Goal: Task Accomplishment & Management: Manage account settings

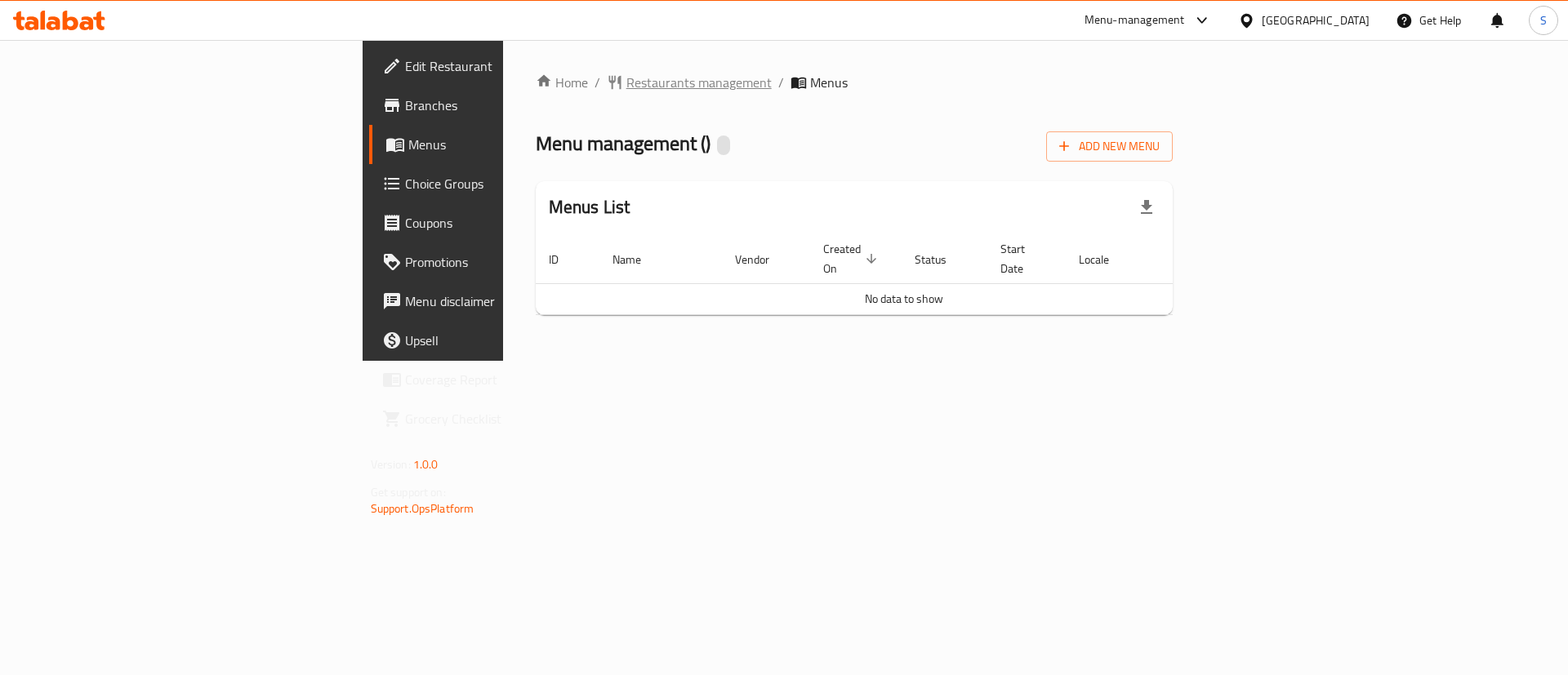
click at [626, 85] on span "Restaurants management" at bounding box center [699, 83] width 146 height 20
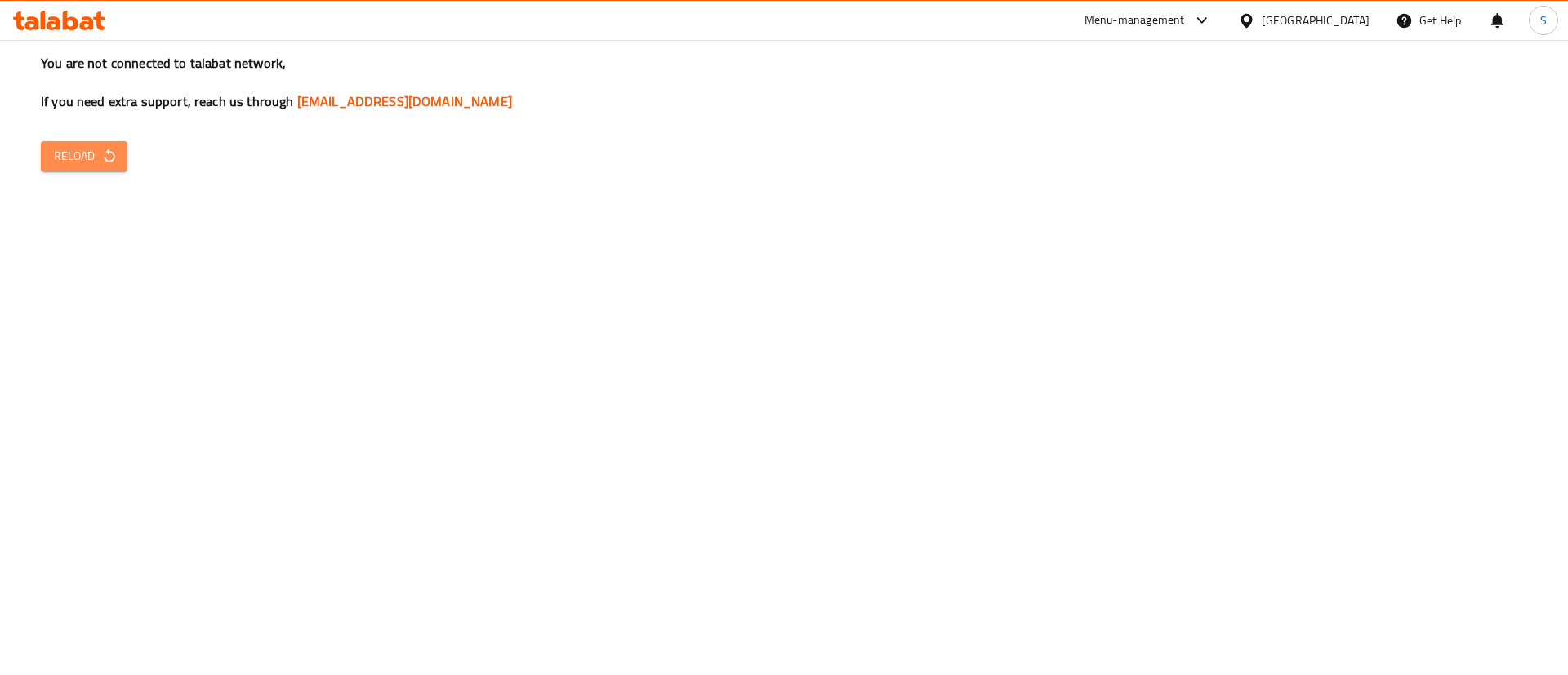
click at [106, 146] on span "Reload" at bounding box center [84, 156] width 60 height 20
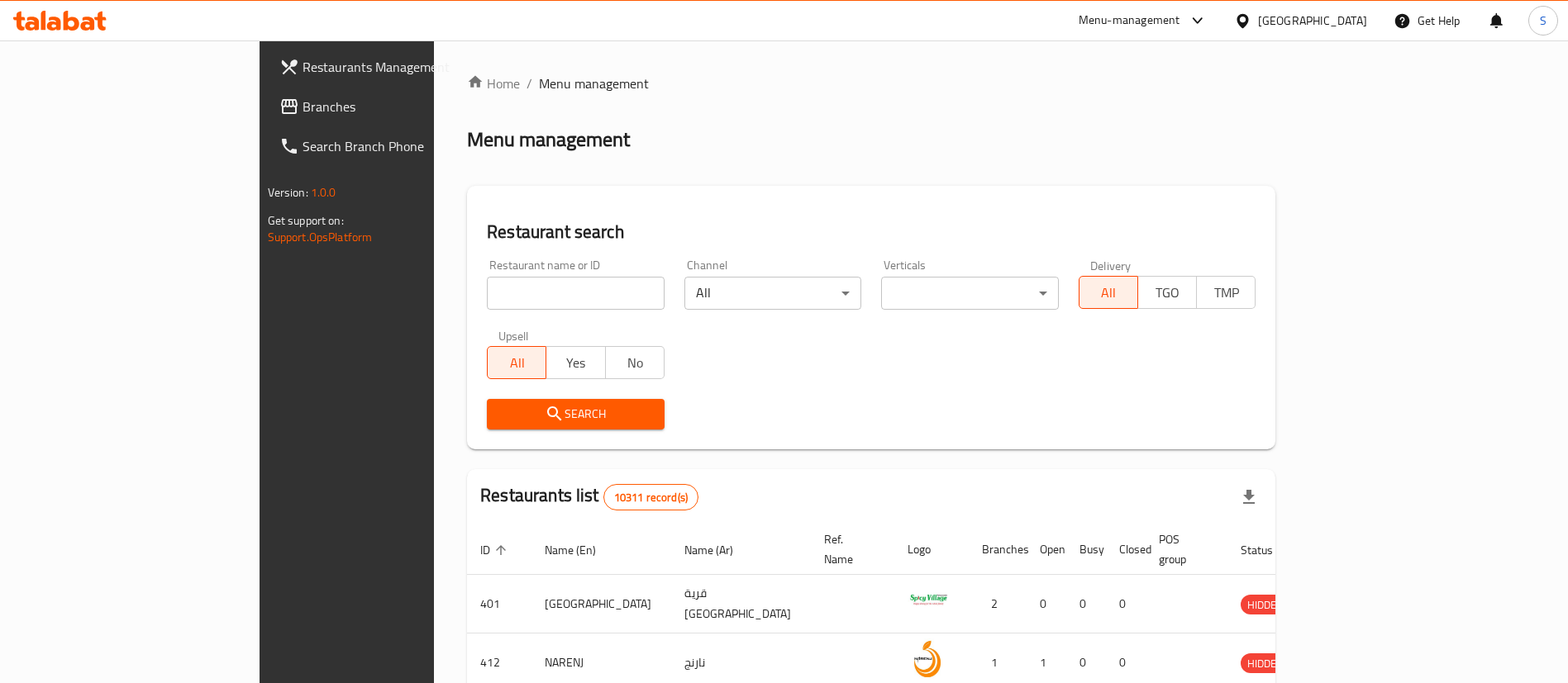
click at [468, 284] on div "Home / Menu management Menu management Restaurant search Restaurant name or ID …" at bounding box center [871, 602] width 808 height 1058
click at [487, 284] on input "search" at bounding box center [575, 294] width 178 height 33
type input "adam bakery"
click button "Search" at bounding box center [575, 414] width 178 height 31
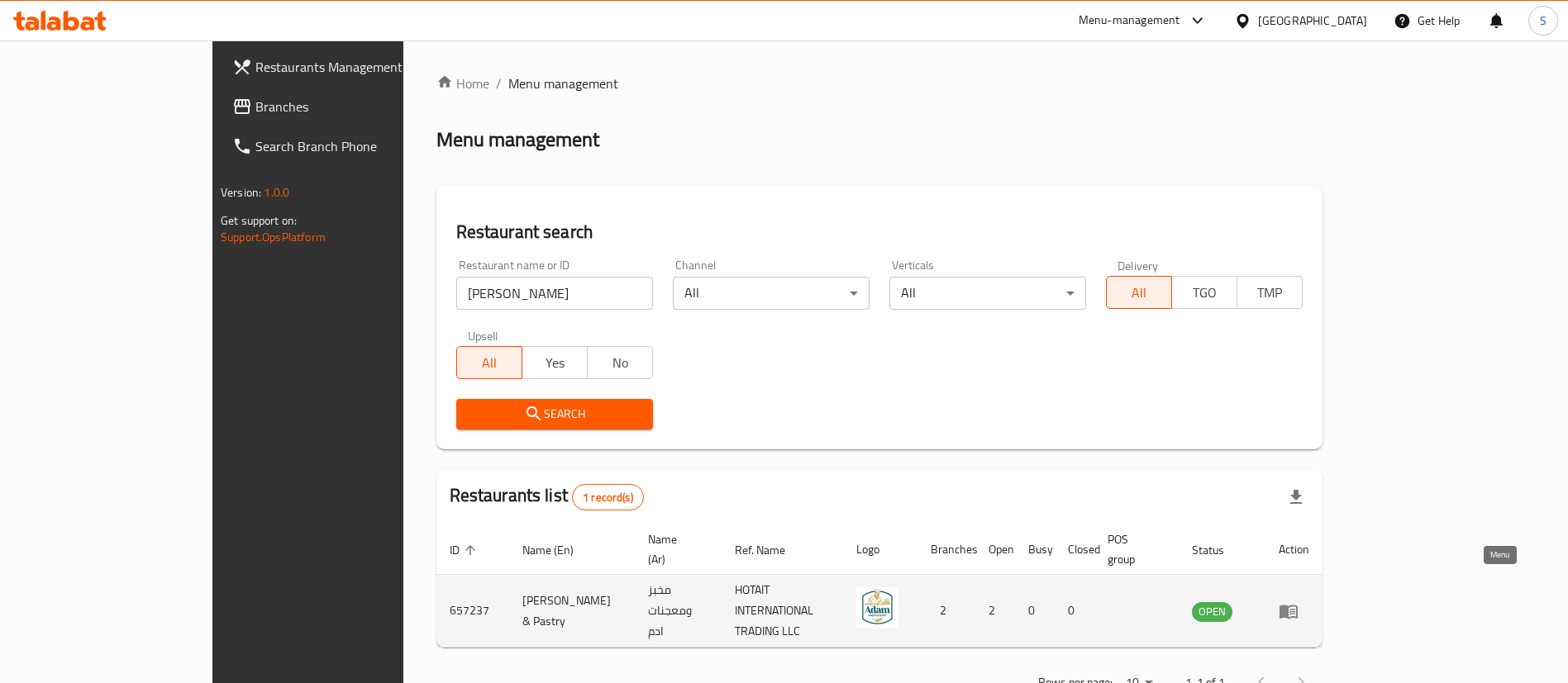
click at [1299, 601] on icon "enhanced table" at bounding box center [1289, 611] width 20 height 20
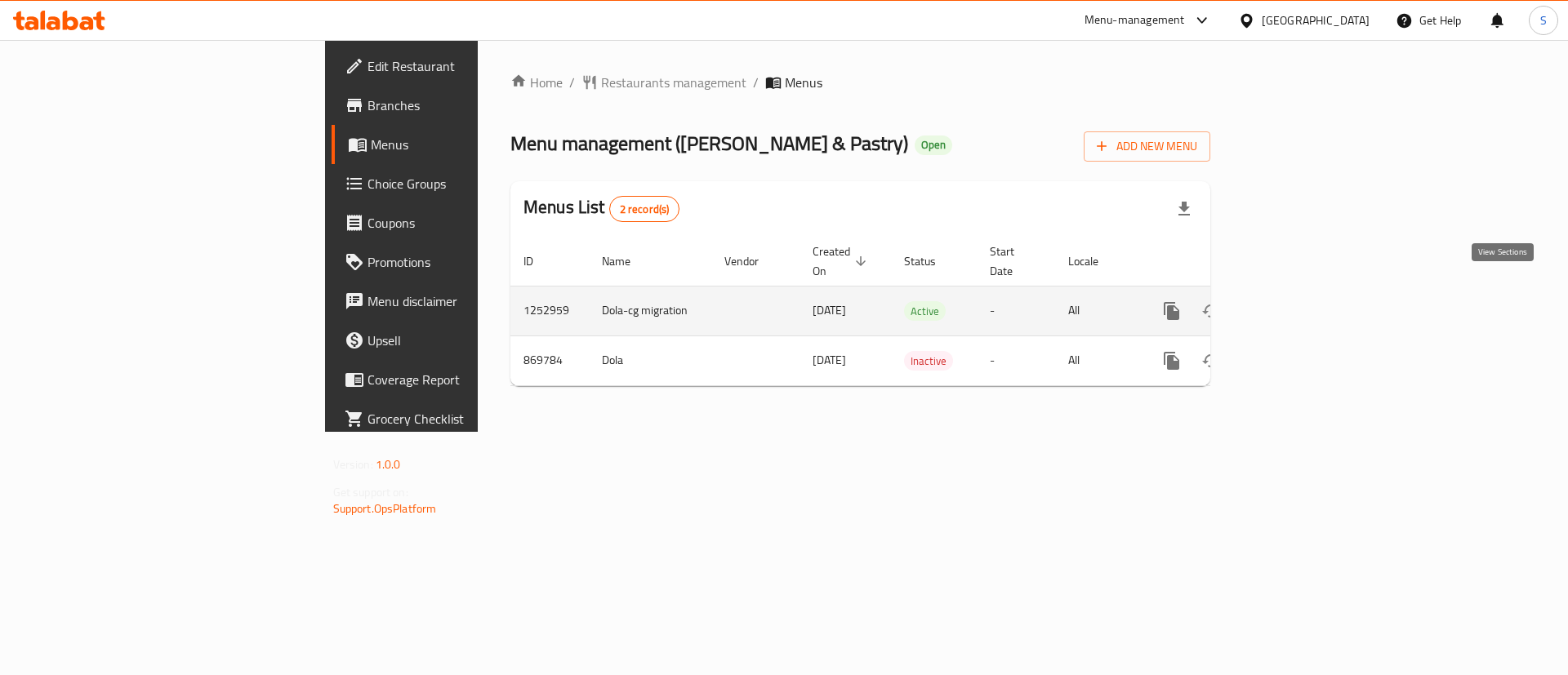
click at [1300, 302] on icon "enhanced table" at bounding box center [1290, 311] width 20 height 20
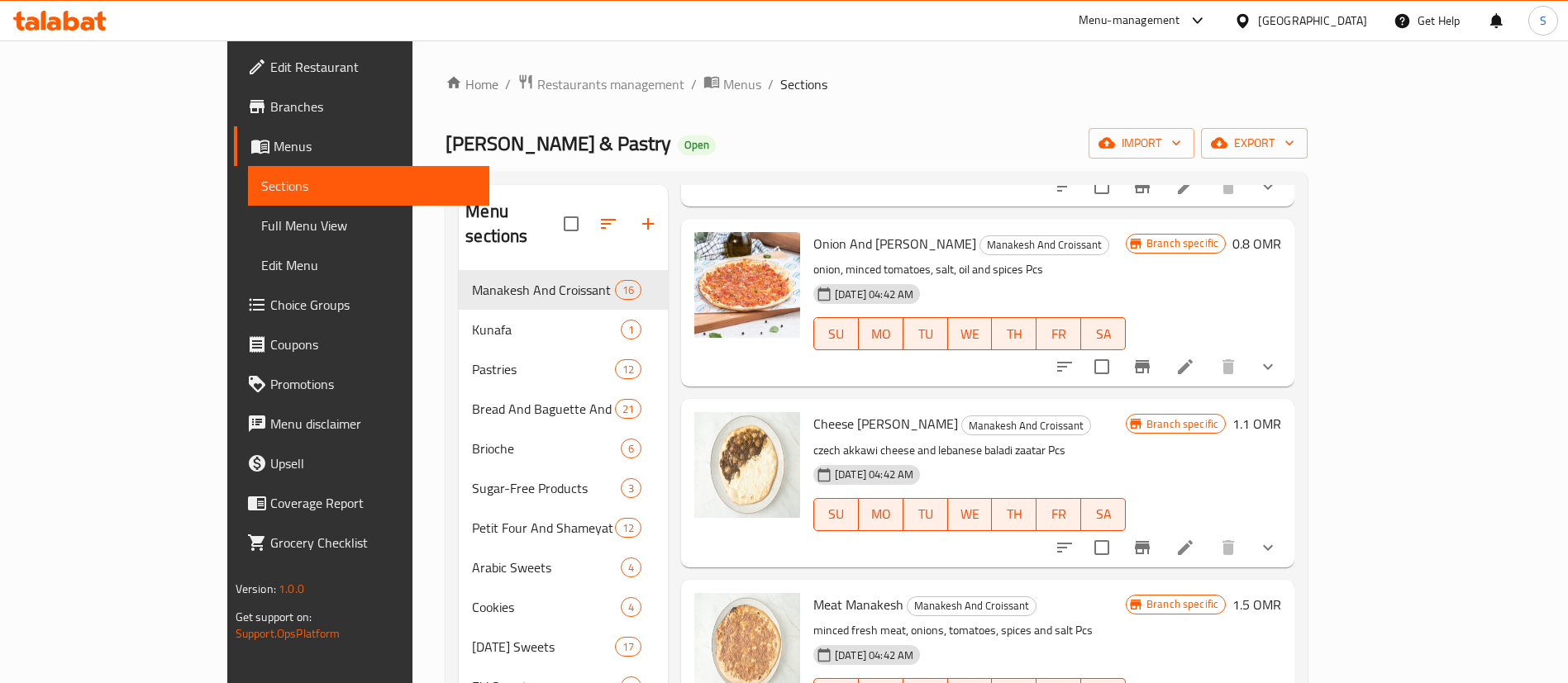
scroll to position [417, 0]
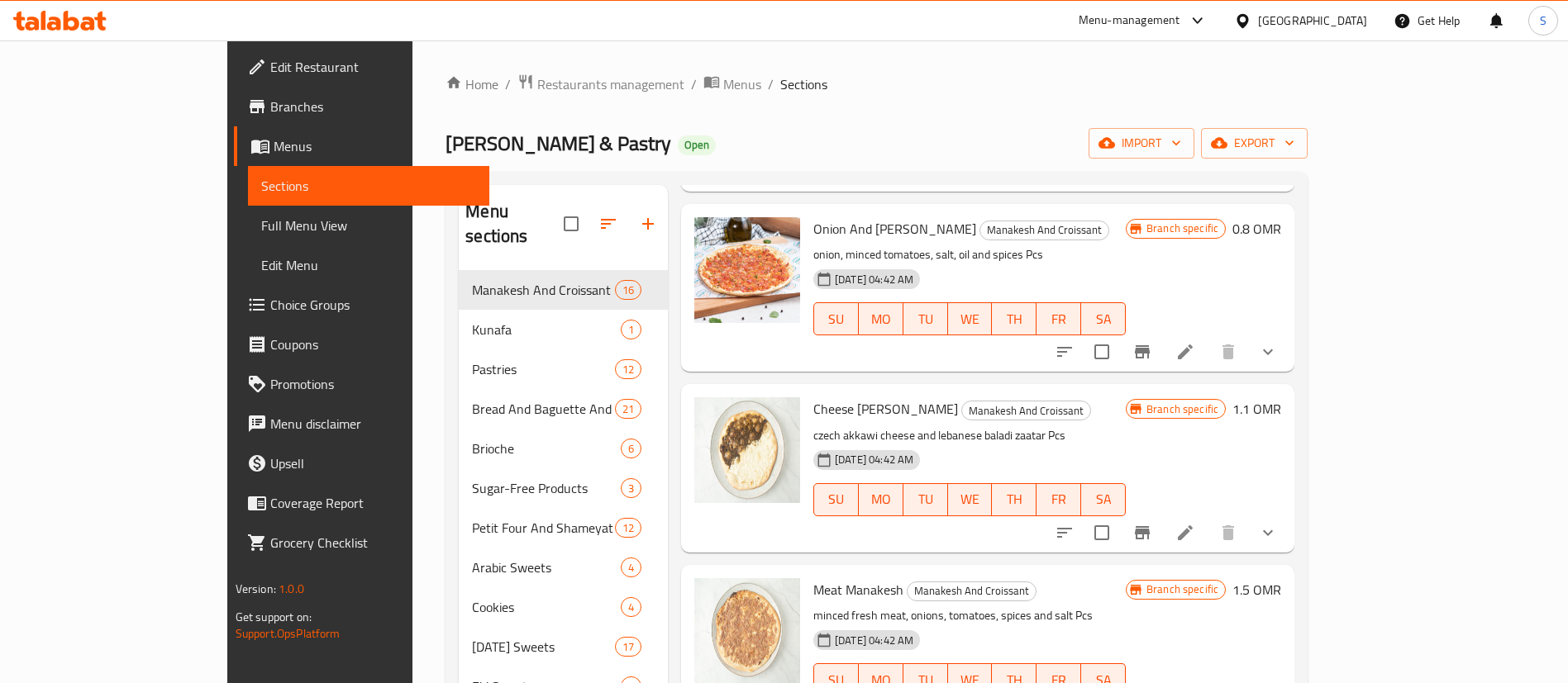
click at [813, 217] on span "Onion And Tomato Manakesh" at bounding box center [894, 229] width 163 height 25
copy h6 "Onion And Tomato Manakesh"
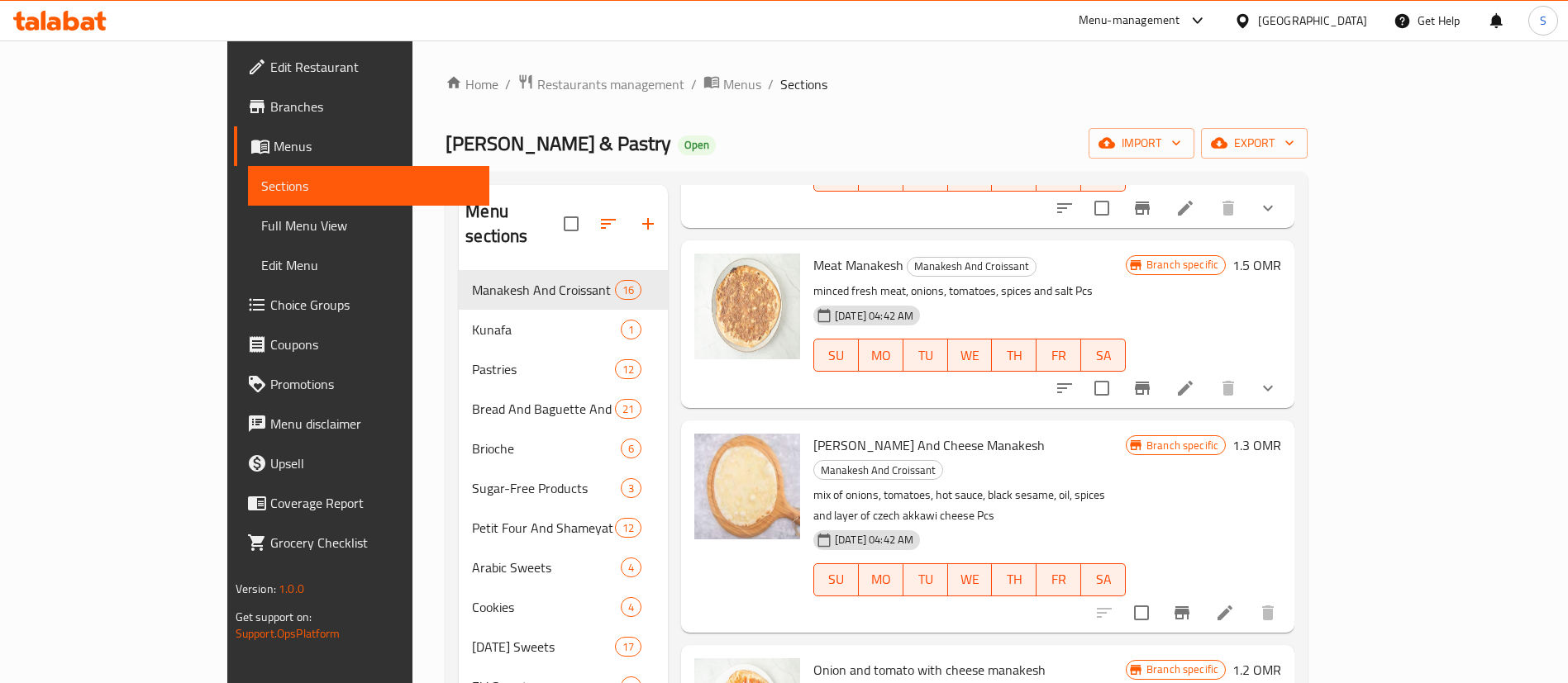
scroll to position [1003, 0]
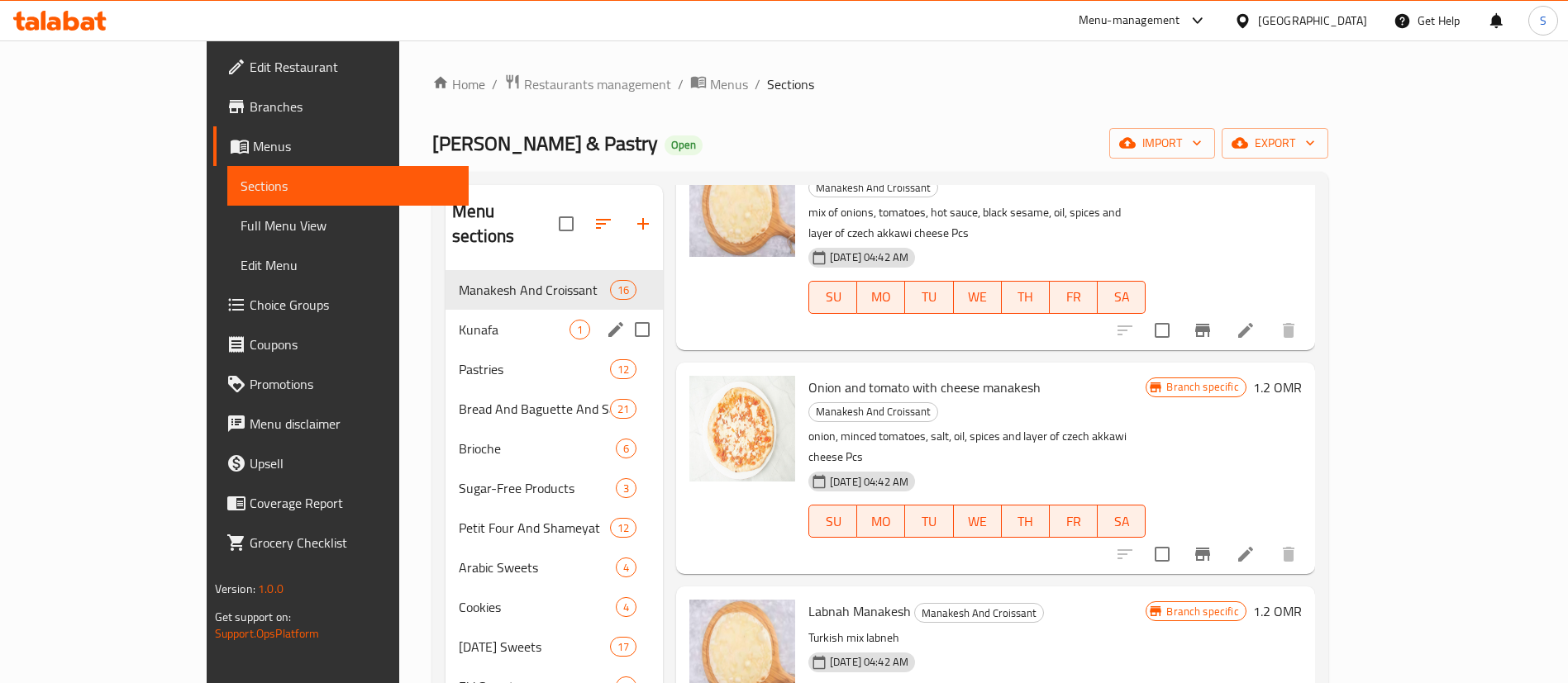
click at [472, 319] on div "Kunafa 1" at bounding box center [554, 330] width 218 height 40
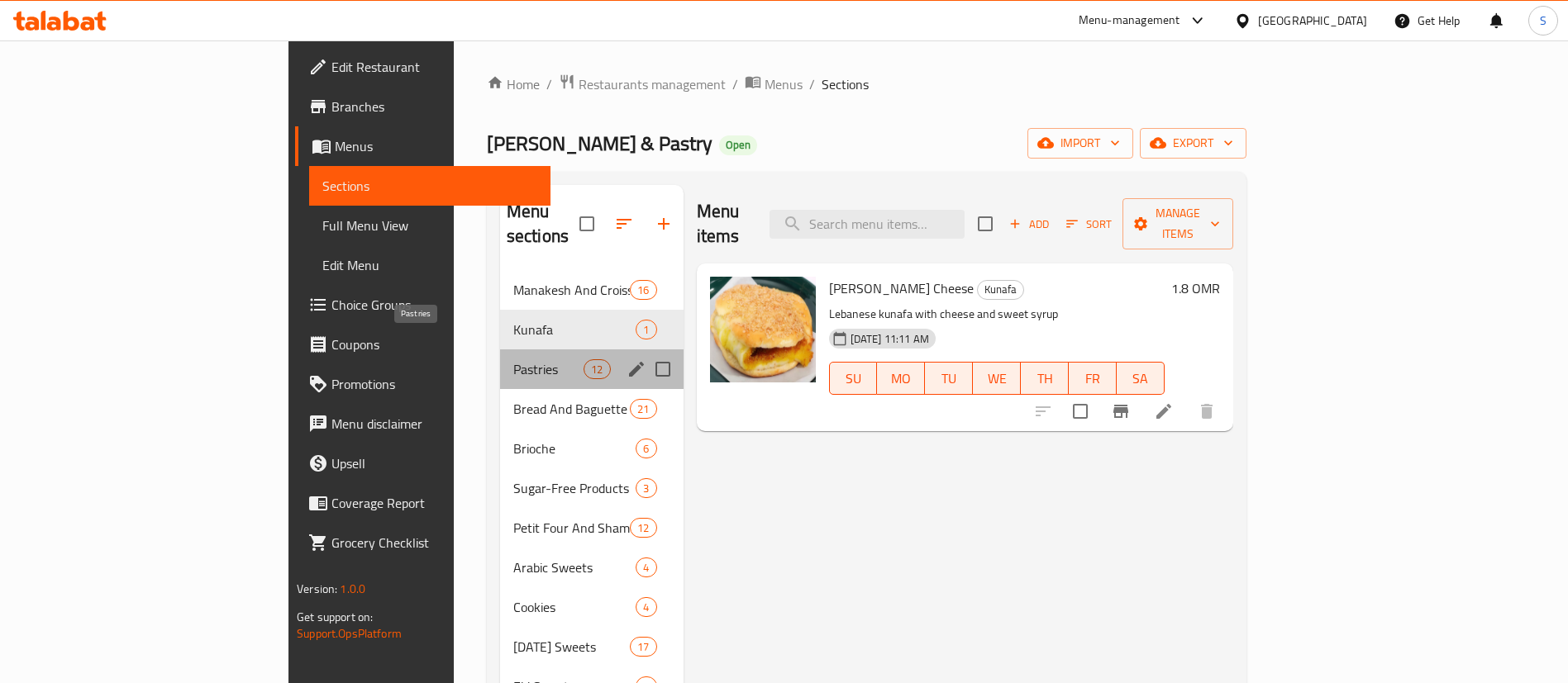
click at [513, 360] on span "Pastries" at bounding box center [548, 370] width 70 height 20
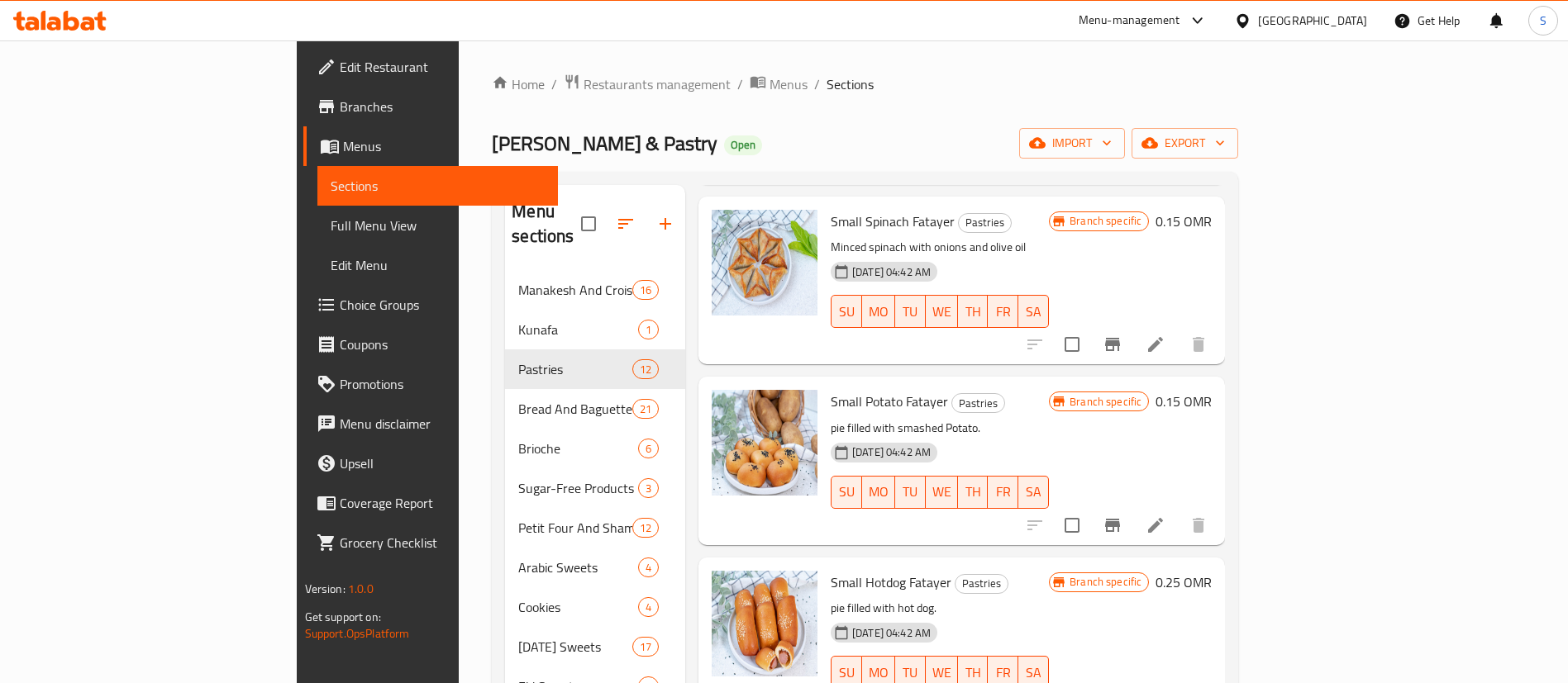
scroll to position [810, 0]
click at [831, 389] on span "Small Potato Fatayer" at bounding box center [889, 401] width 117 height 25
copy h6 "Small Potato Fatayer"
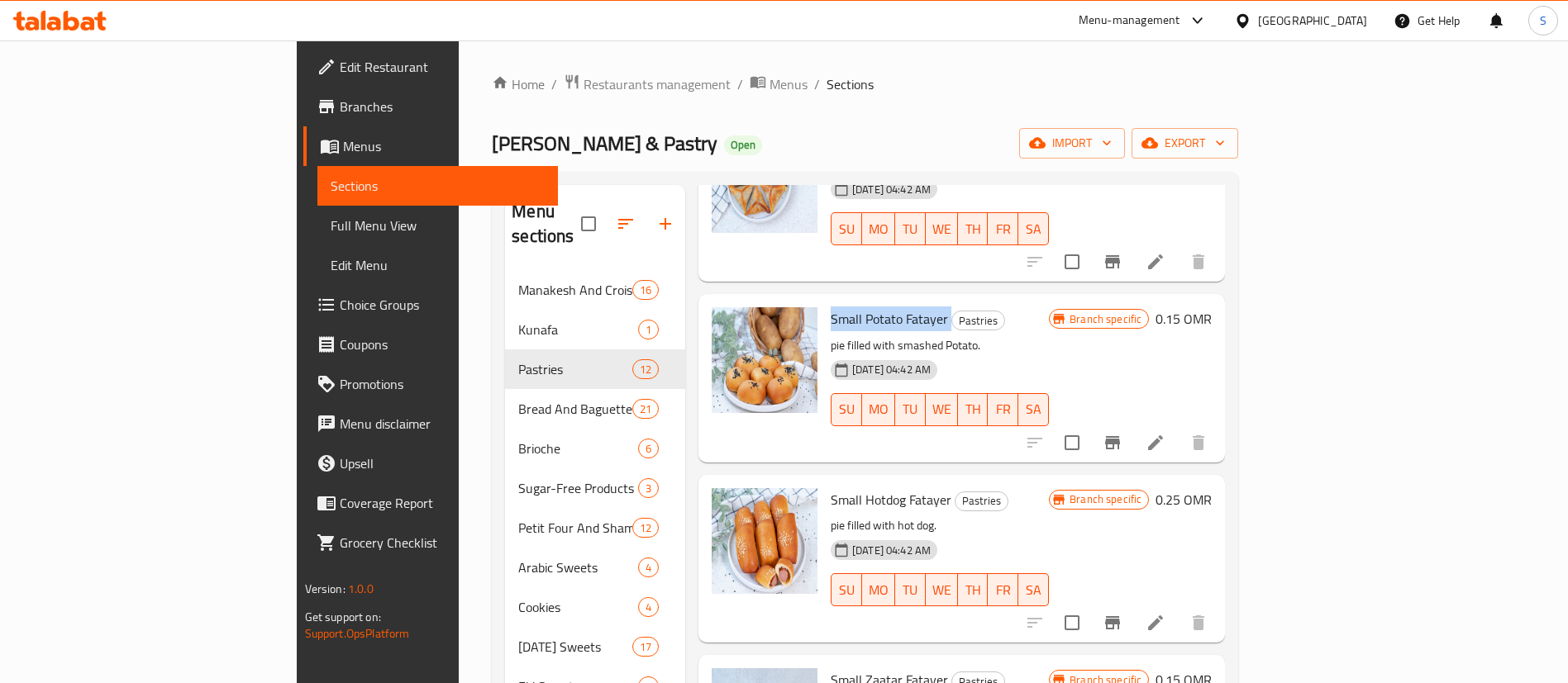
scroll to position [1229, 0]
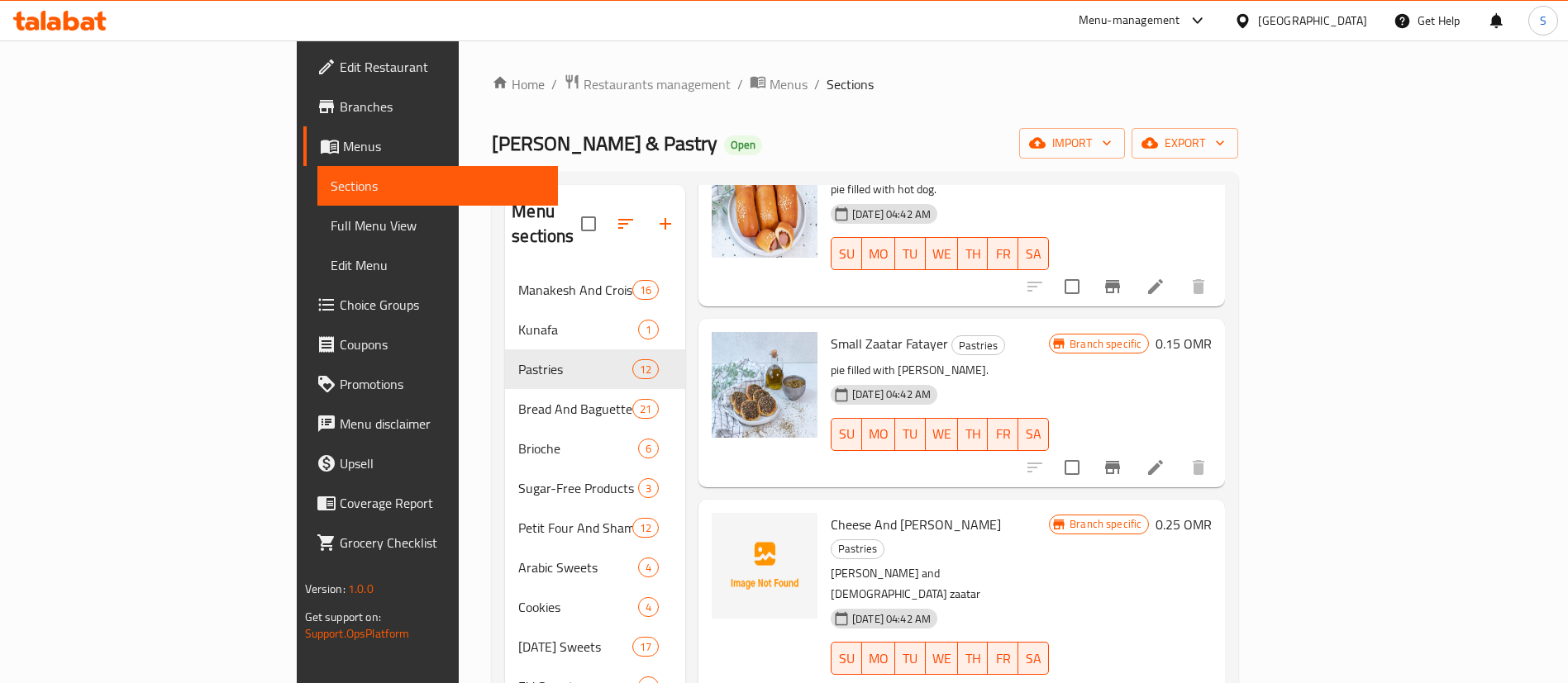
click at [831, 332] on span "Small Zaatar Fatayer" at bounding box center [889, 344] width 117 height 25
copy h6 "Small Zaatar Fatayer"
click at [731, 338] on img at bounding box center [765, 385] width 106 height 106
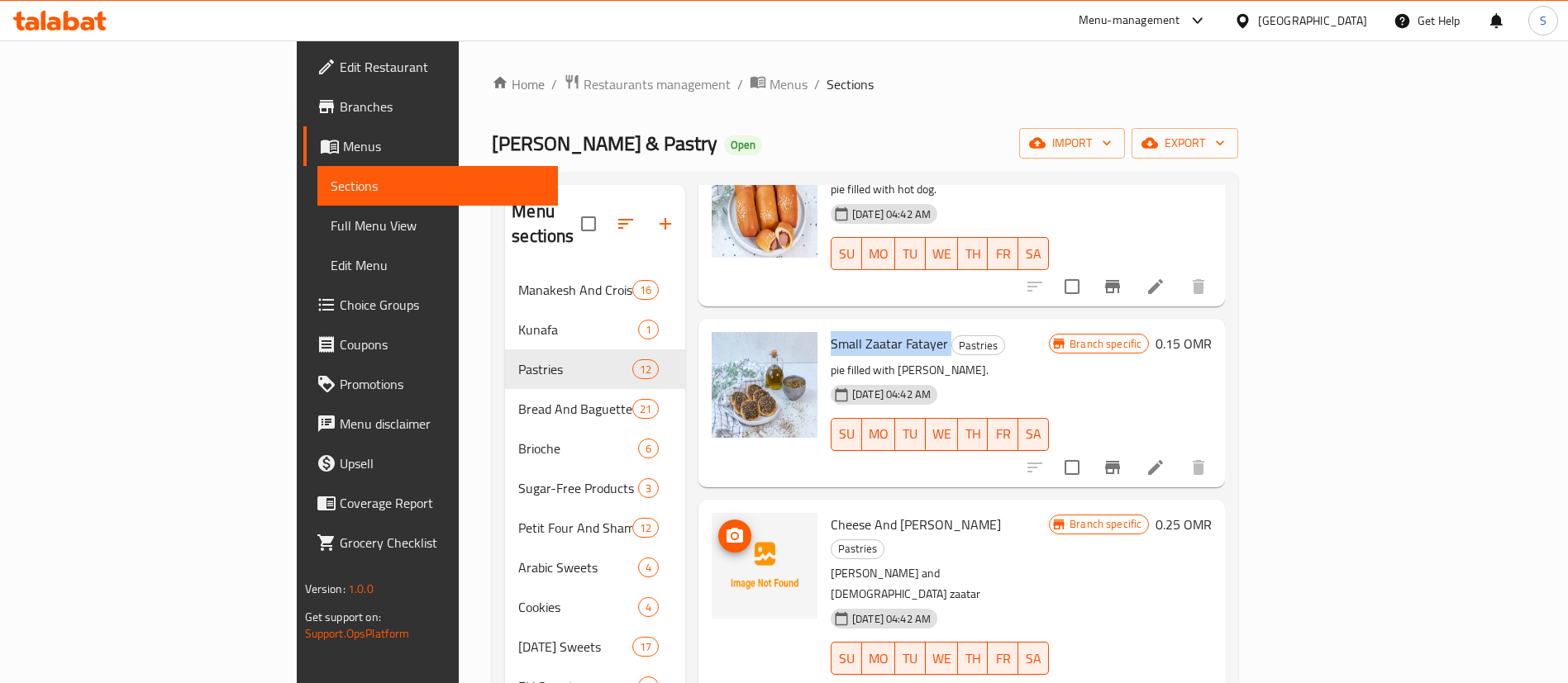
scroll to position [1523, 0]
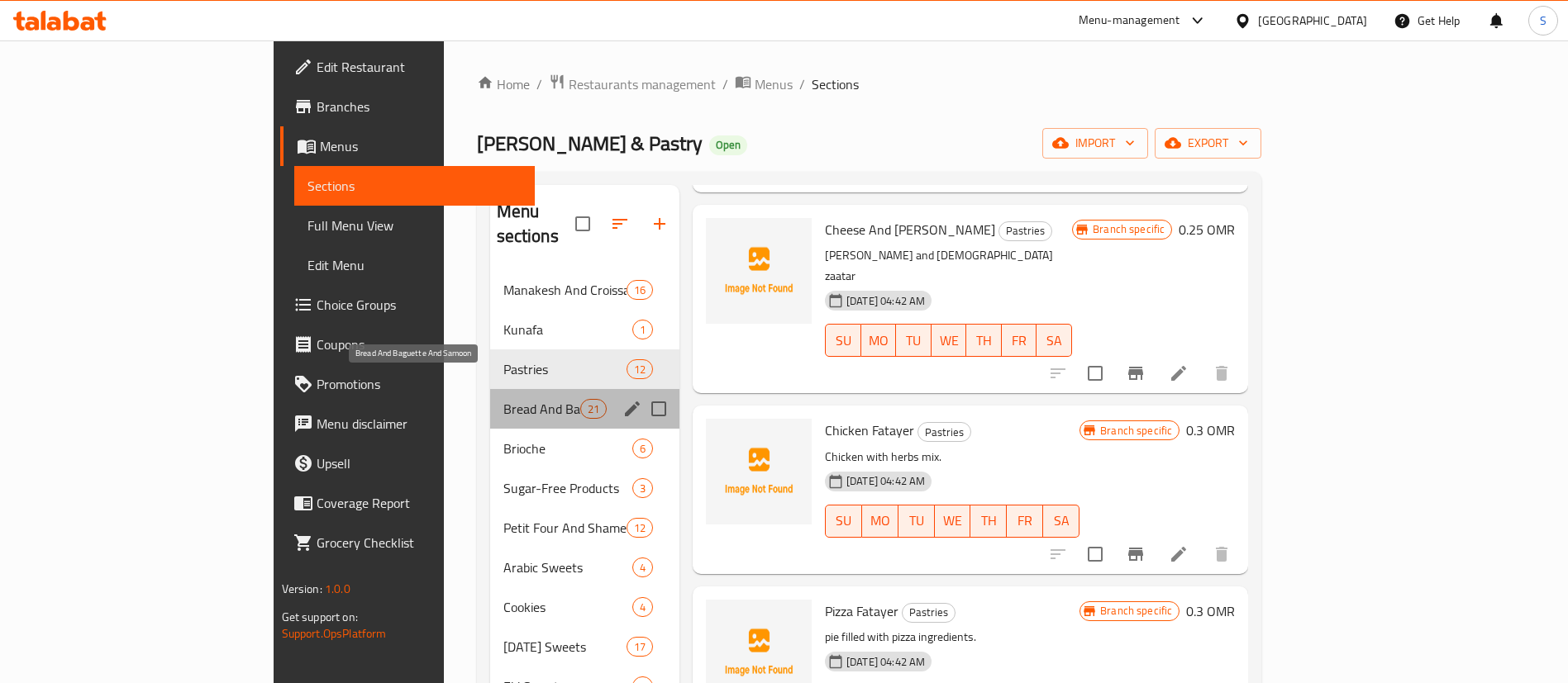
click at [503, 399] on span "Bread And Baguette And Samoon" at bounding box center [541, 409] width 77 height 20
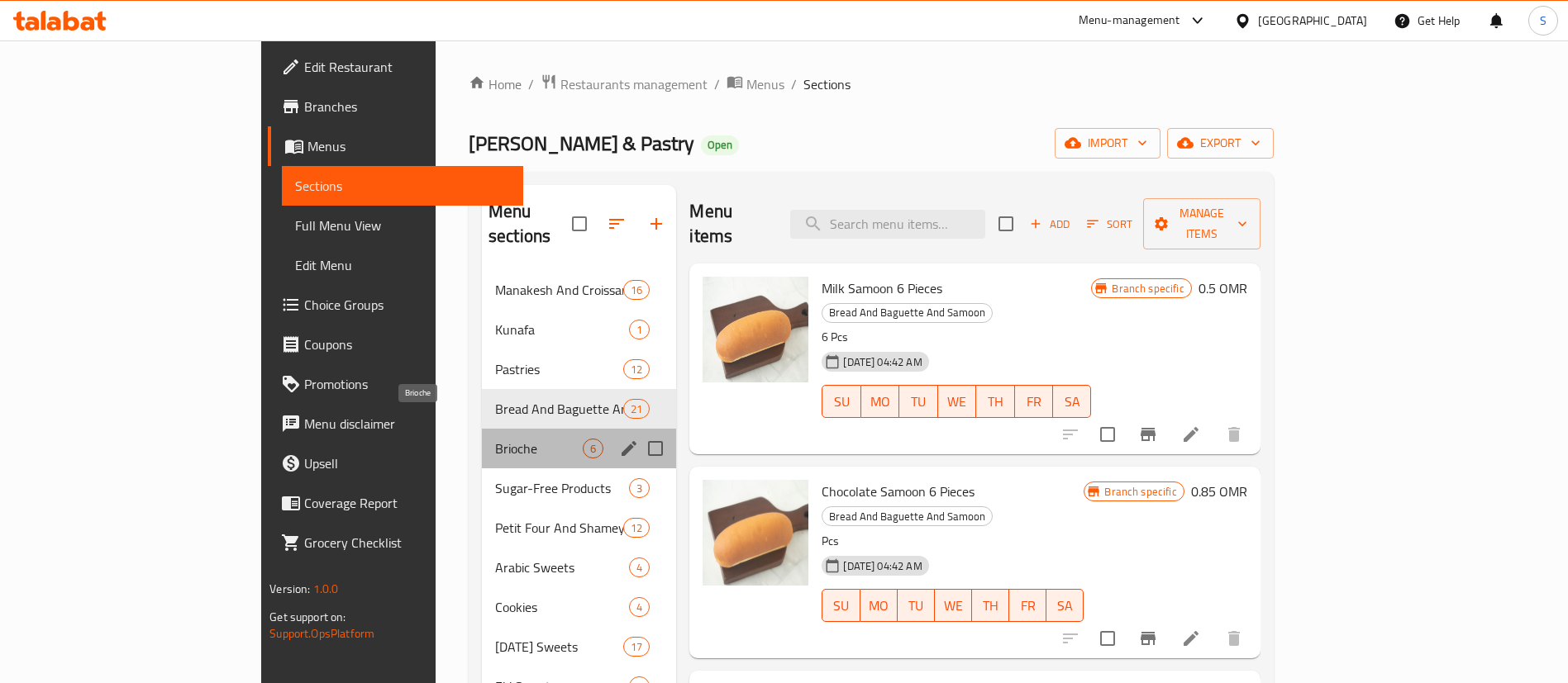
click at [495, 439] on span "Brioche" at bounding box center [539, 449] width 88 height 20
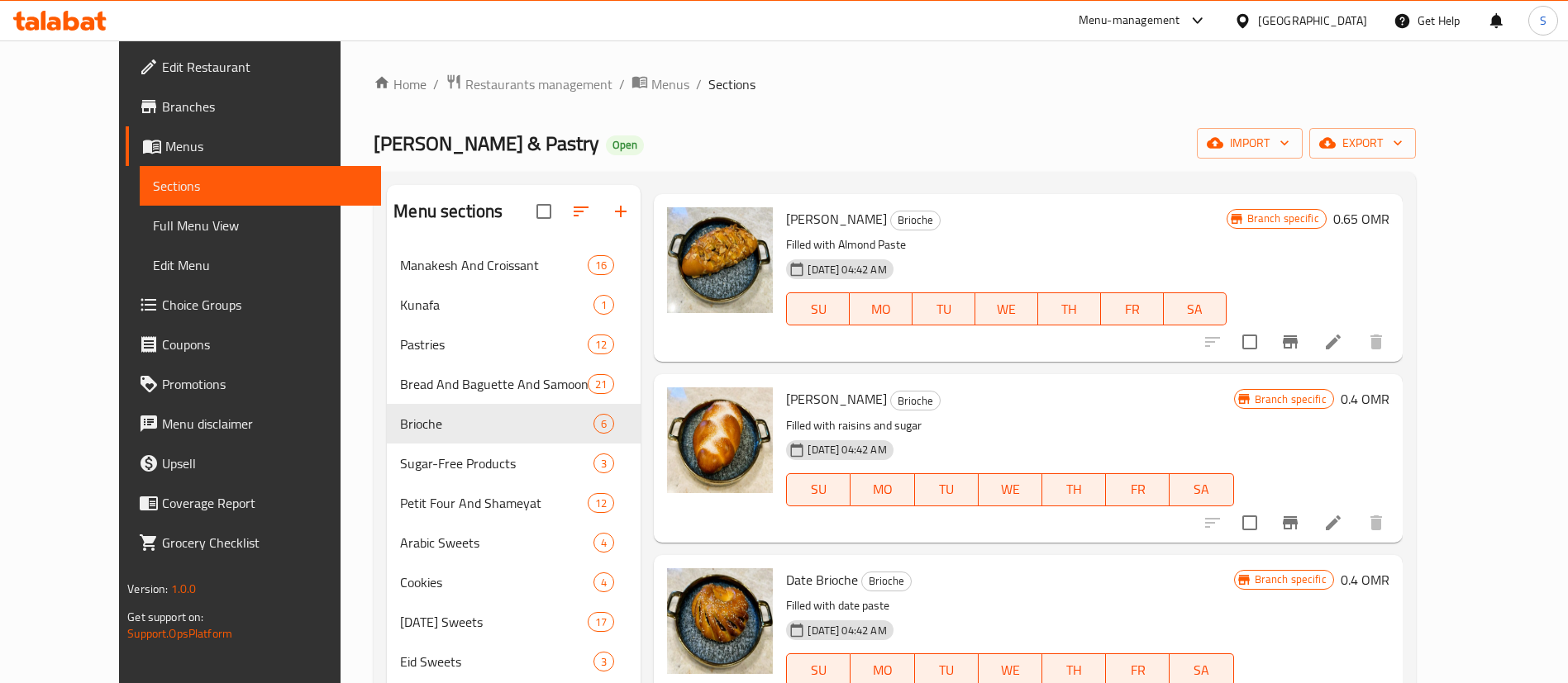
scroll to position [392, 0]
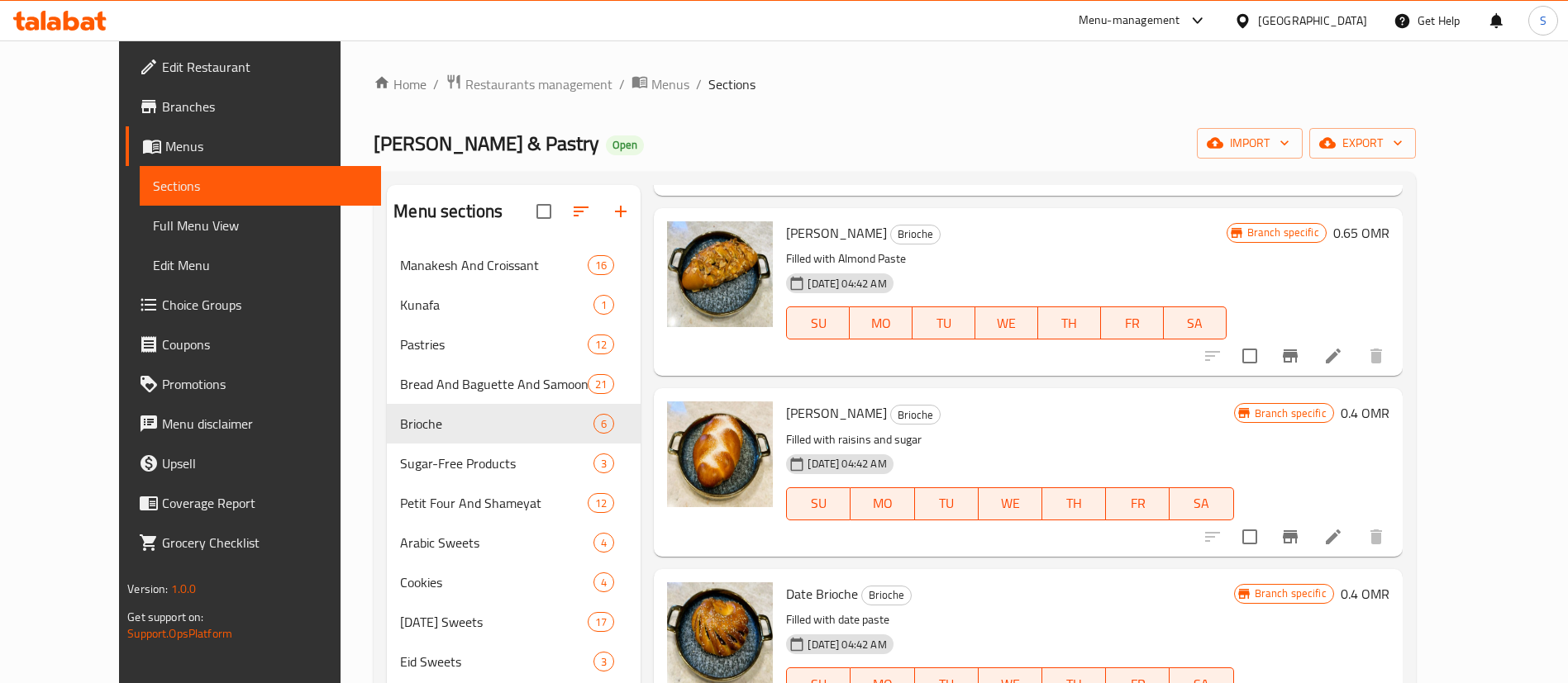
click at [808, 230] on span "Almond Brioche" at bounding box center [837, 233] width 101 height 25
copy h6 "Almond Brioche"
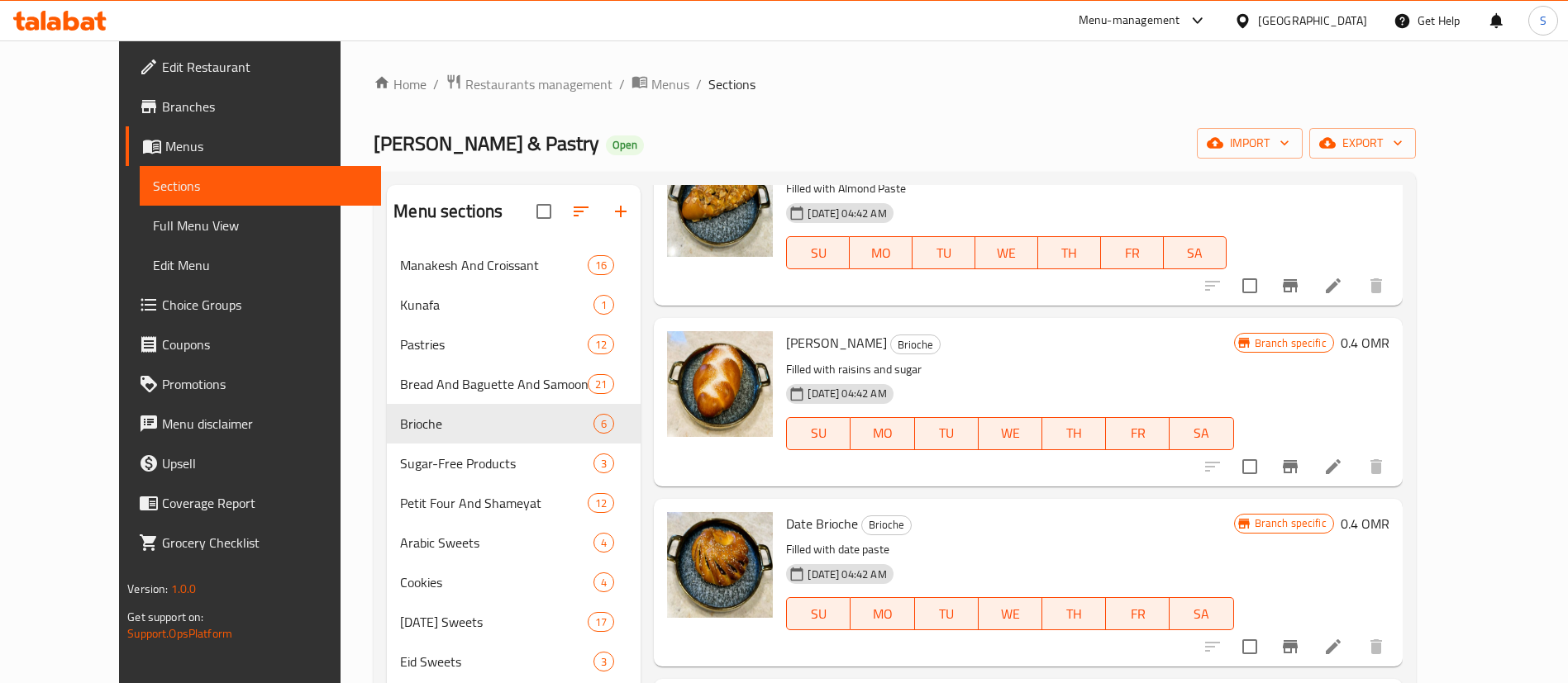
scroll to position [461, 0]
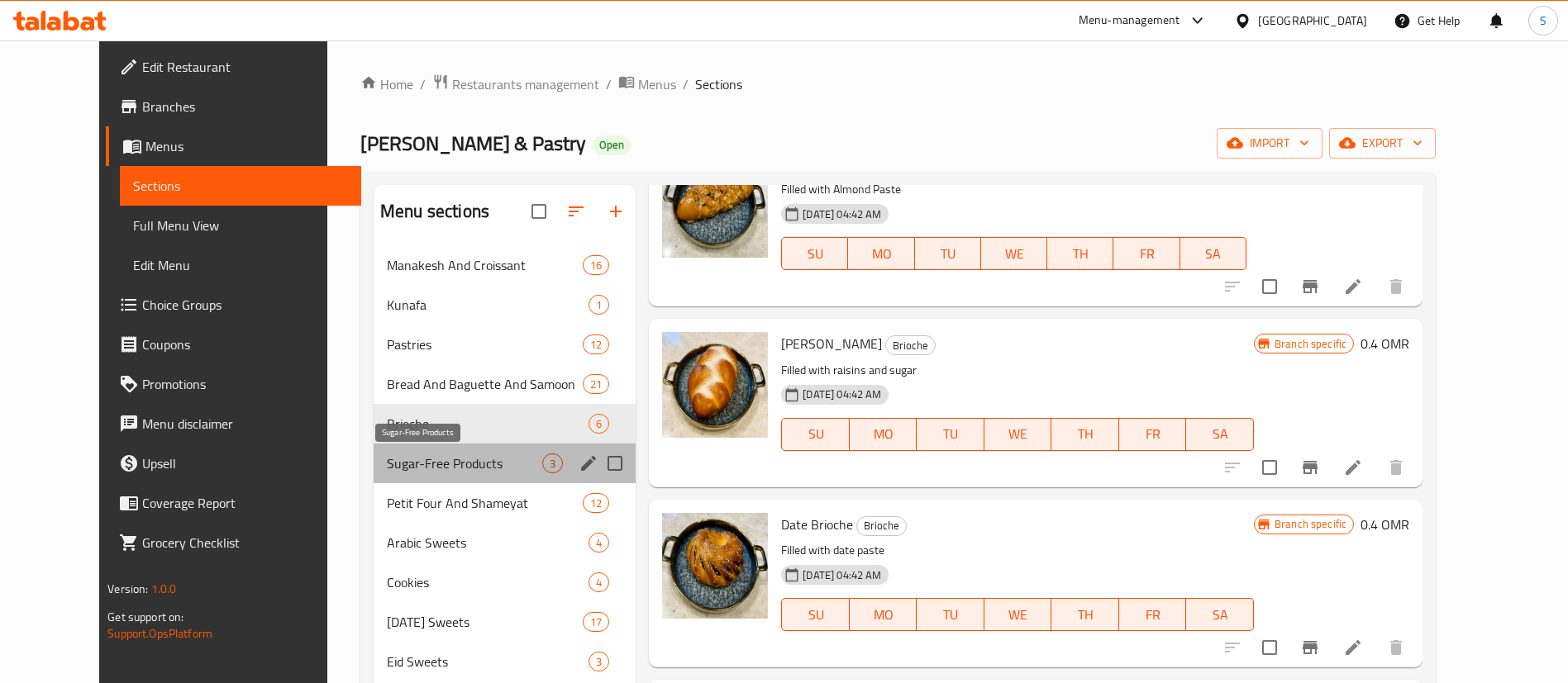
click at [439, 469] on span "Sugar-Free Products" at bounding box center [465, 464] width 156 height 20
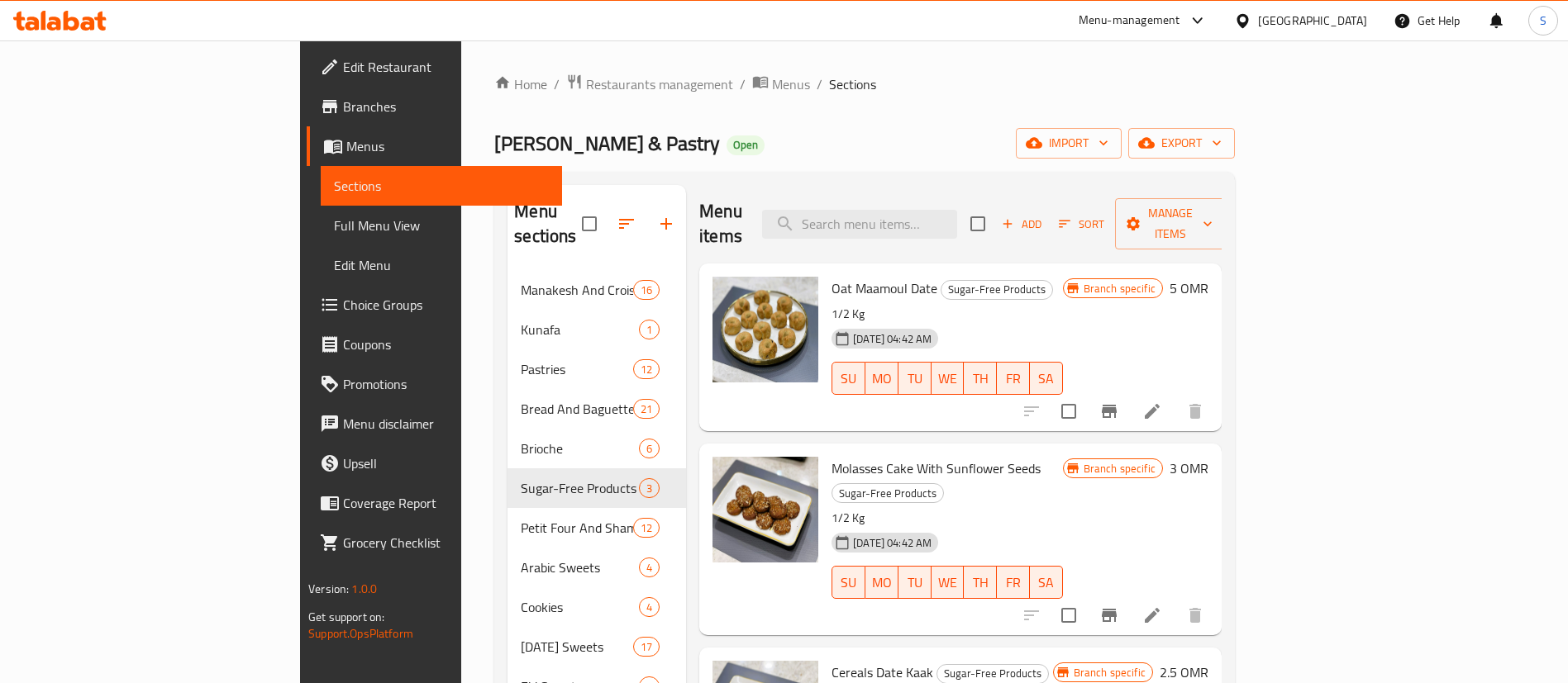
scroll to position [232, 0]
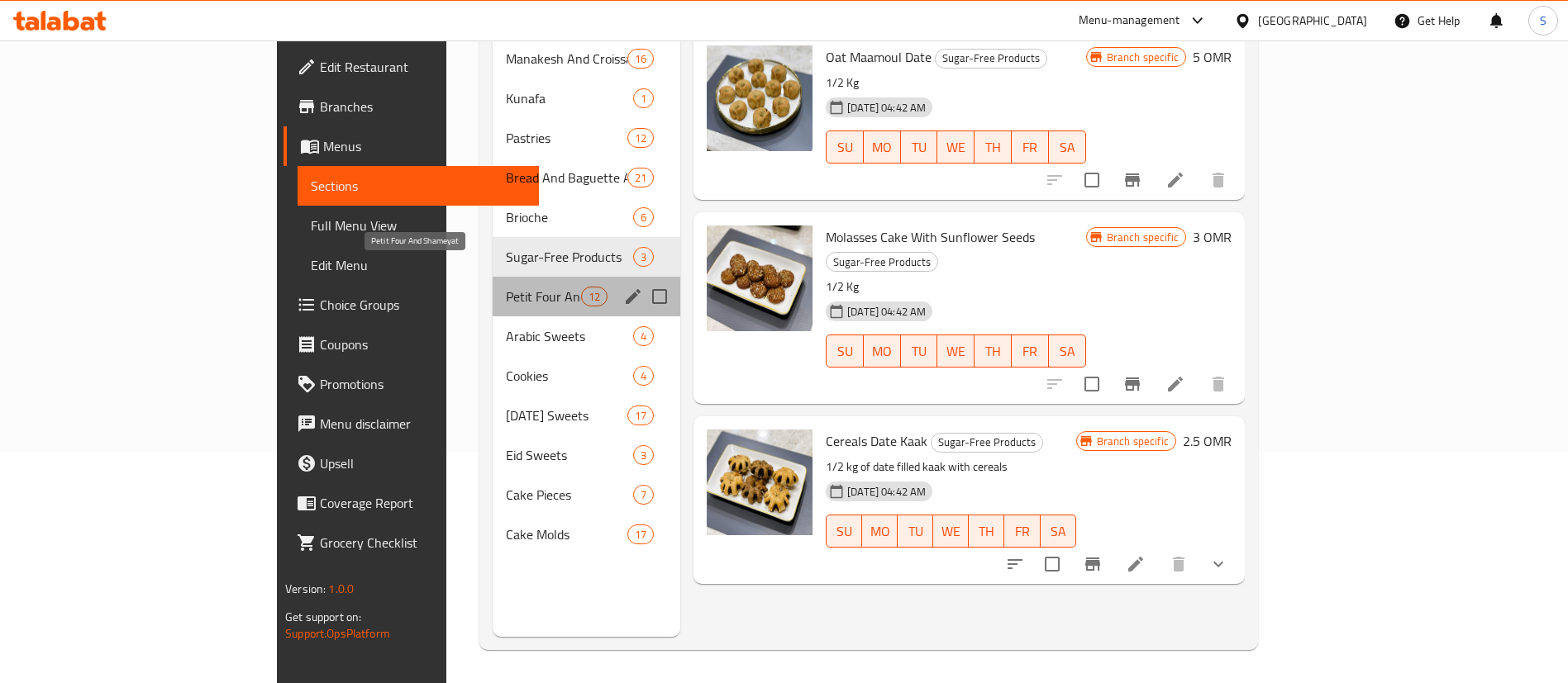
click at [506, 287] on span "Petit Four And Shameyat" at bounding box center [543, 297] width 75 height 20
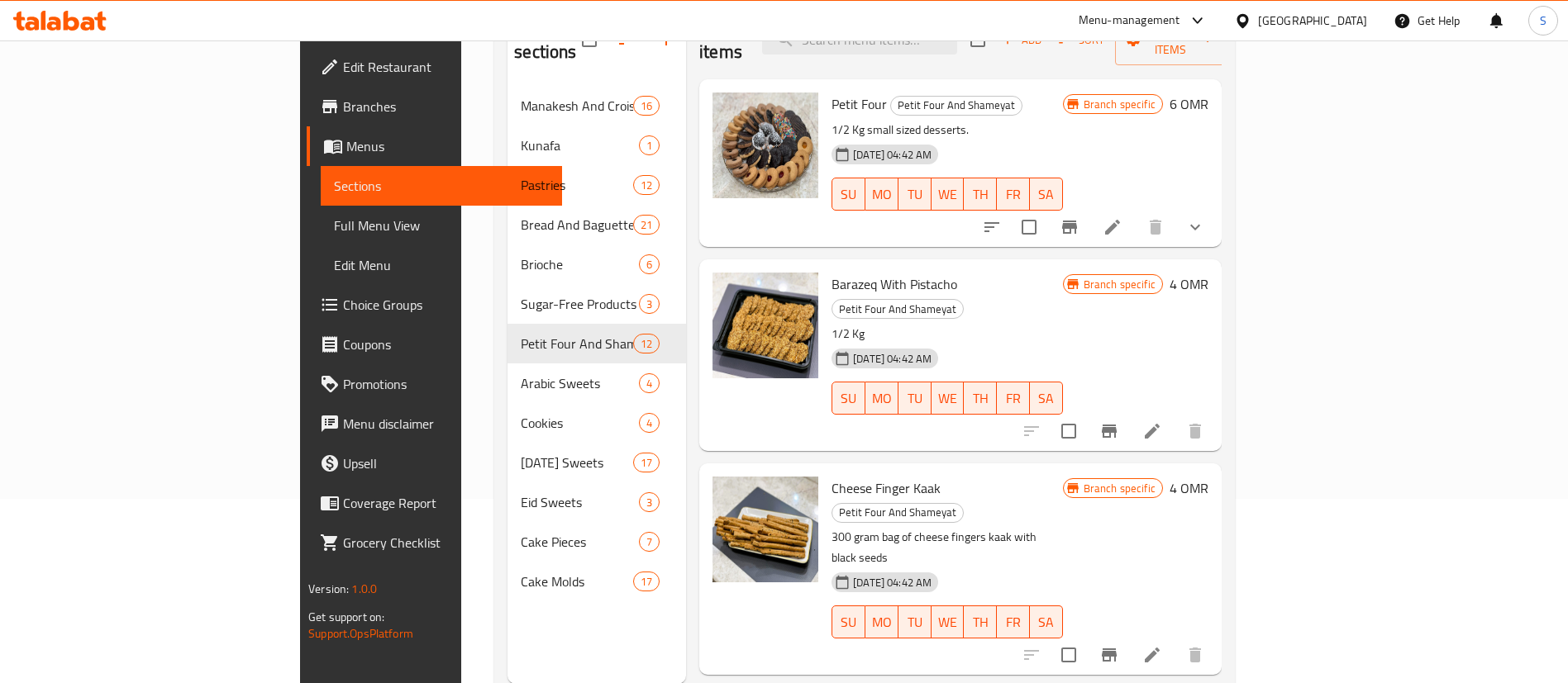
scroll to position [79, 0]
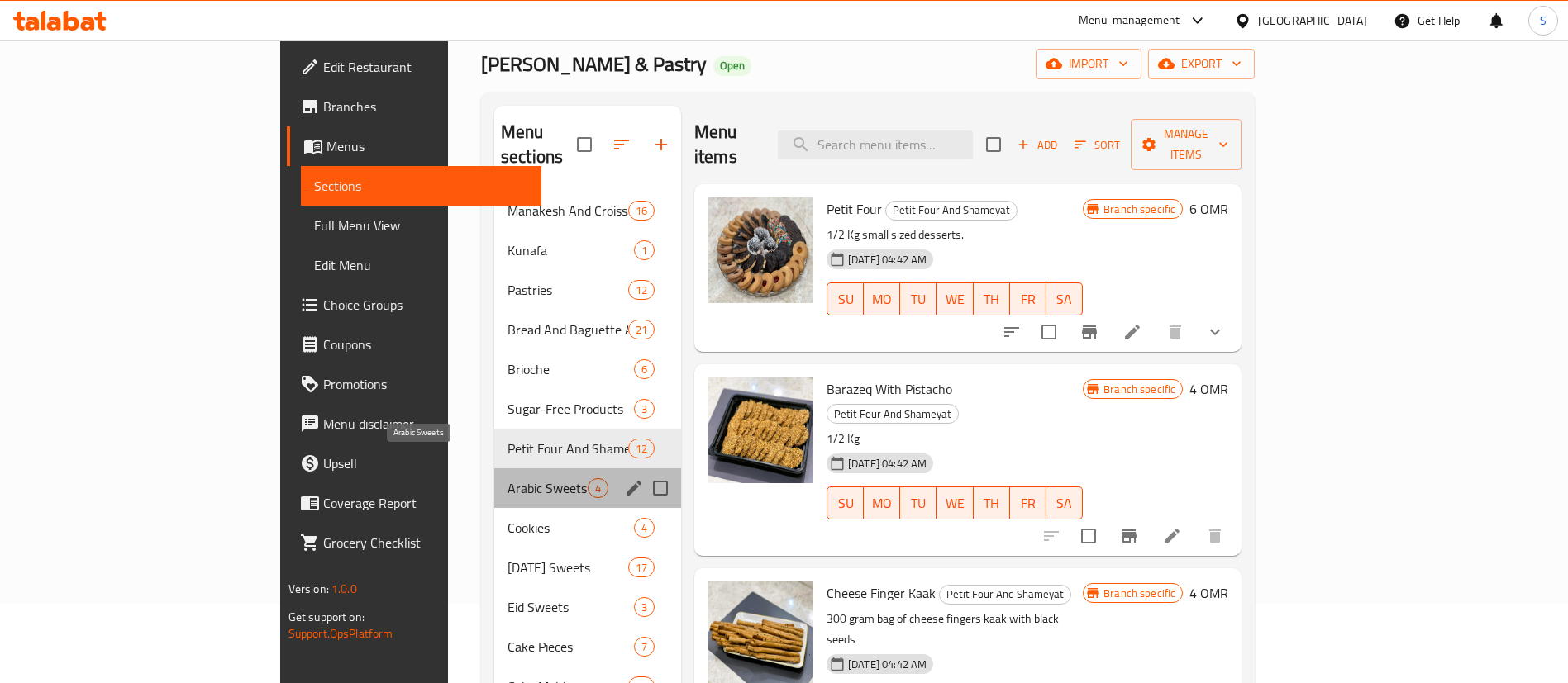
click at [507, 478] on span "Arabic Sweets" at bounding box center [547, 488] width 80 height 20
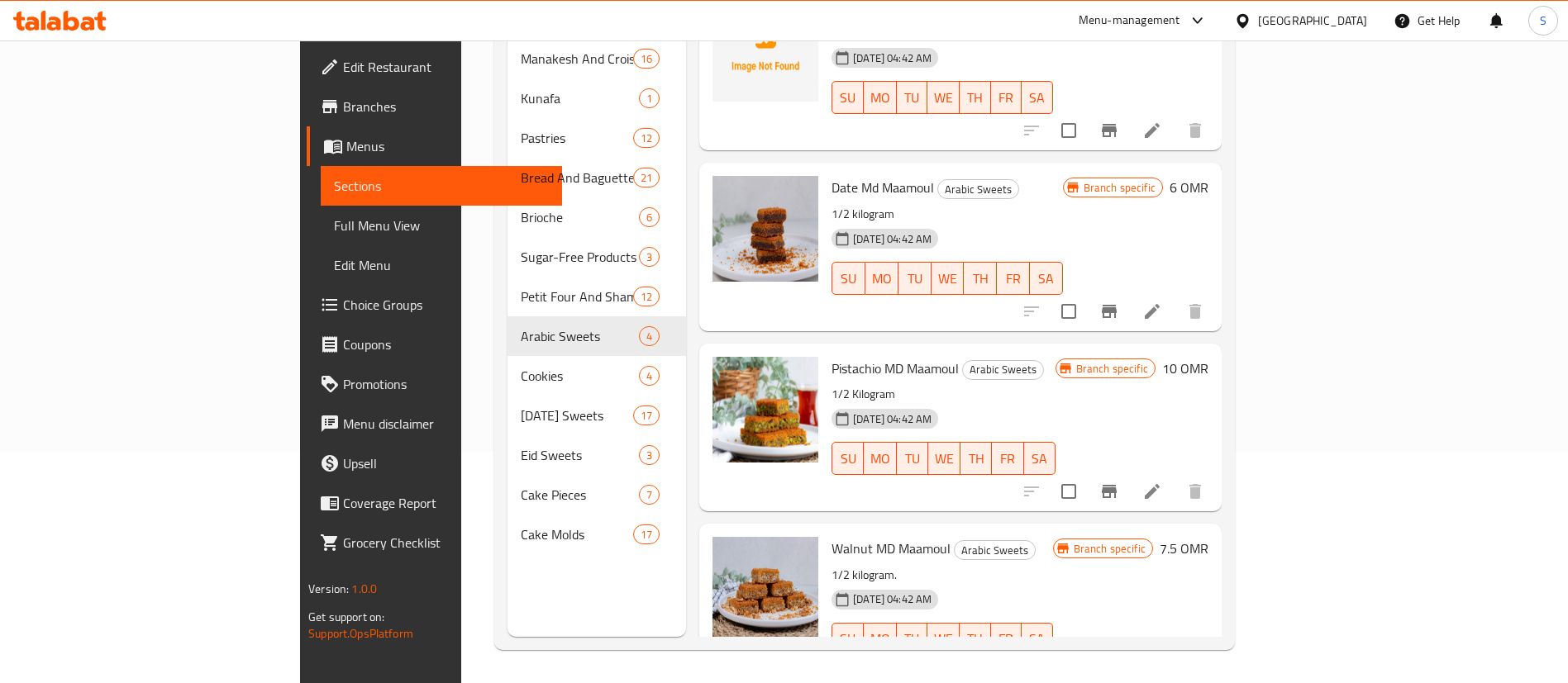
scroll to position [51, 0]
click at [832, 174] on span "Date Md Maamoul" at bounding box center [883, 186] width 103 height 25
copy h6 "Date Md Maamoul"
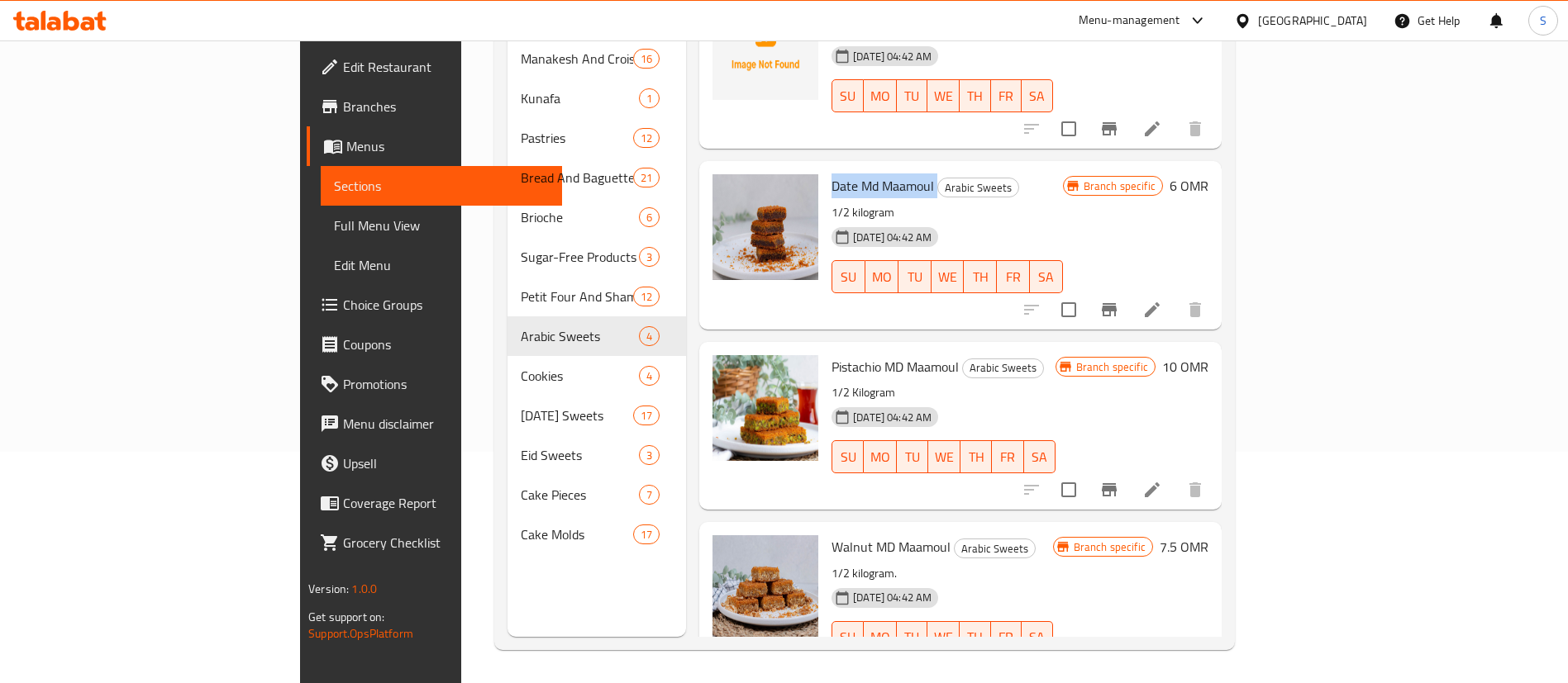
scroll to position [80, 0]
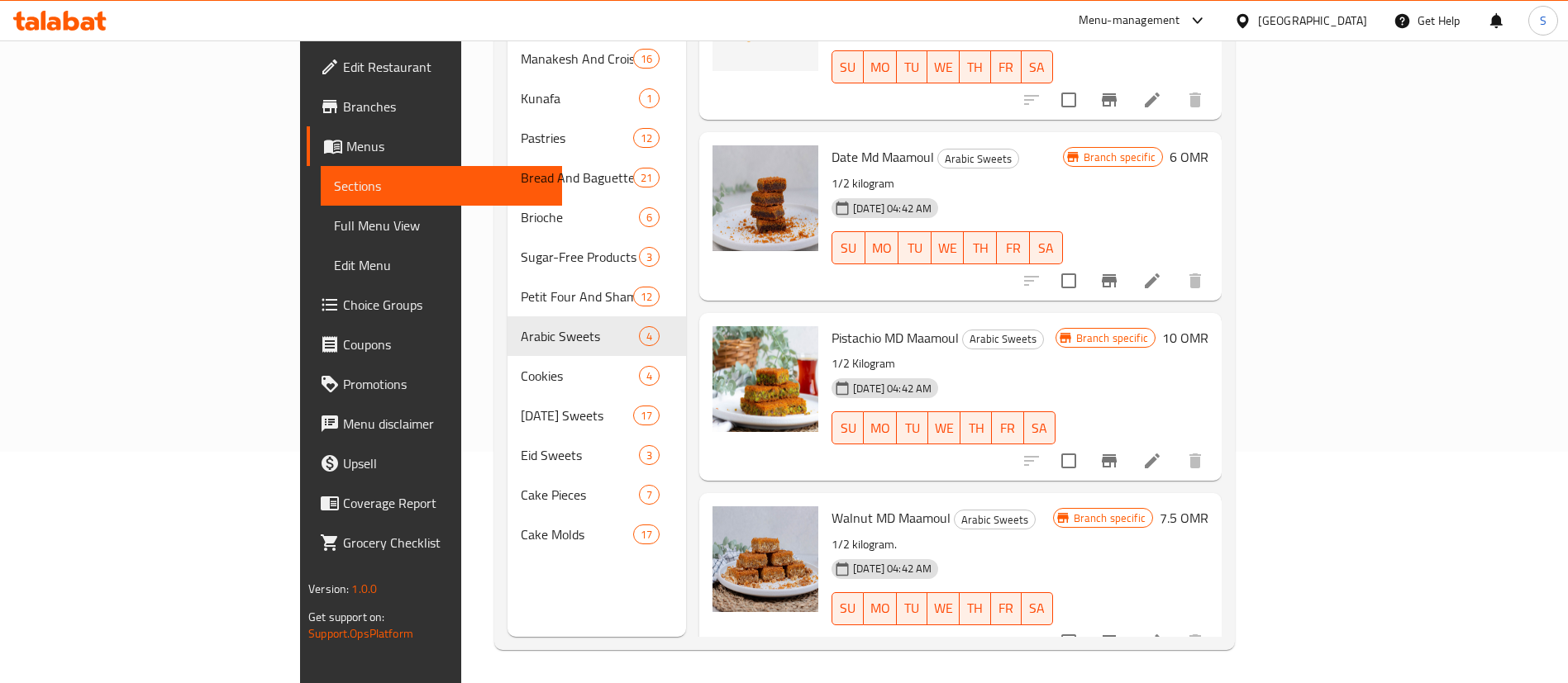
click at [832, 326] on span "Pistachio MD Maamoul" at bounding box center [895, 338] width 127 height 25
copy h6 "Pistachio MD Maamoul"
click at [712, 343] on img at bounding box center [765, 380] width 106 height 106
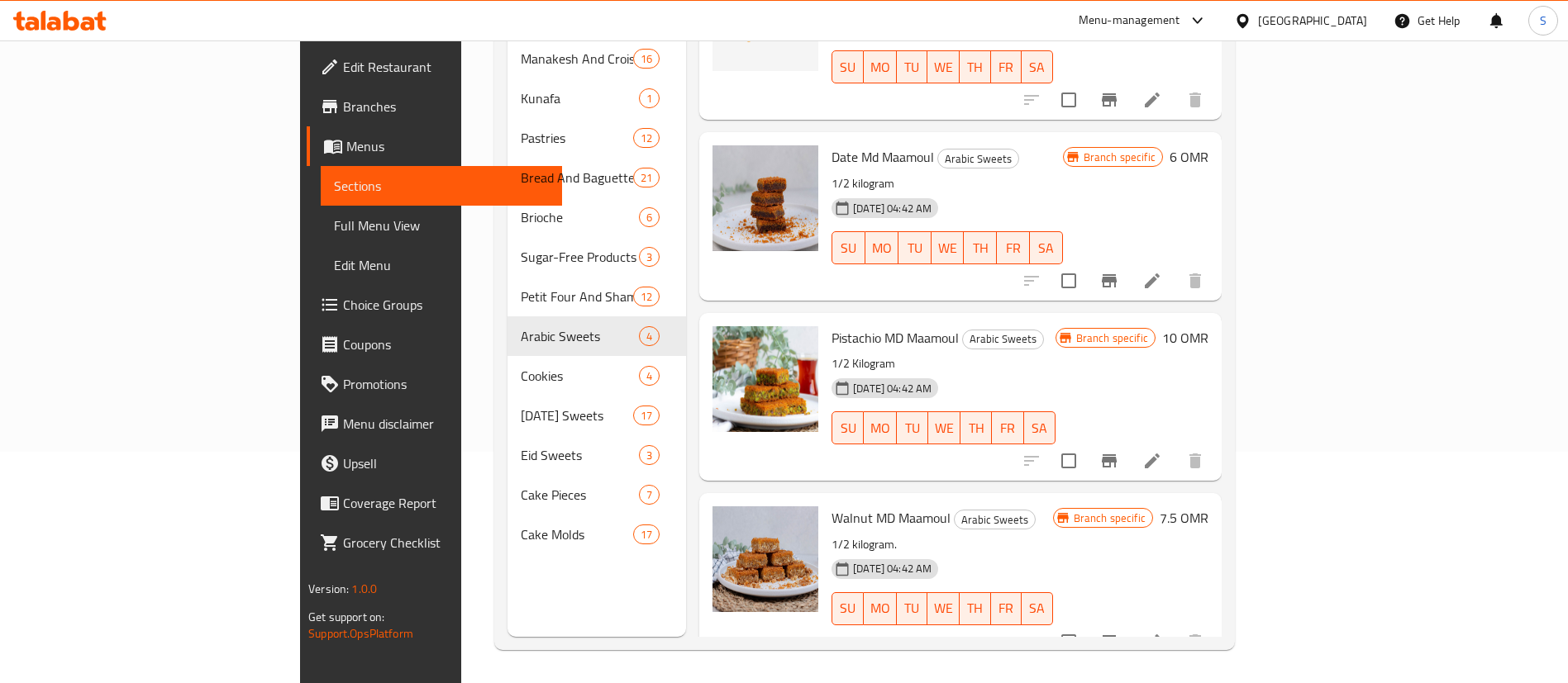
click at [832, 505] on span "Walnut MD Maamoul" at bounding box center [891, 518] width 119 height 25
copy h6 "Walnut MD Maamoul"
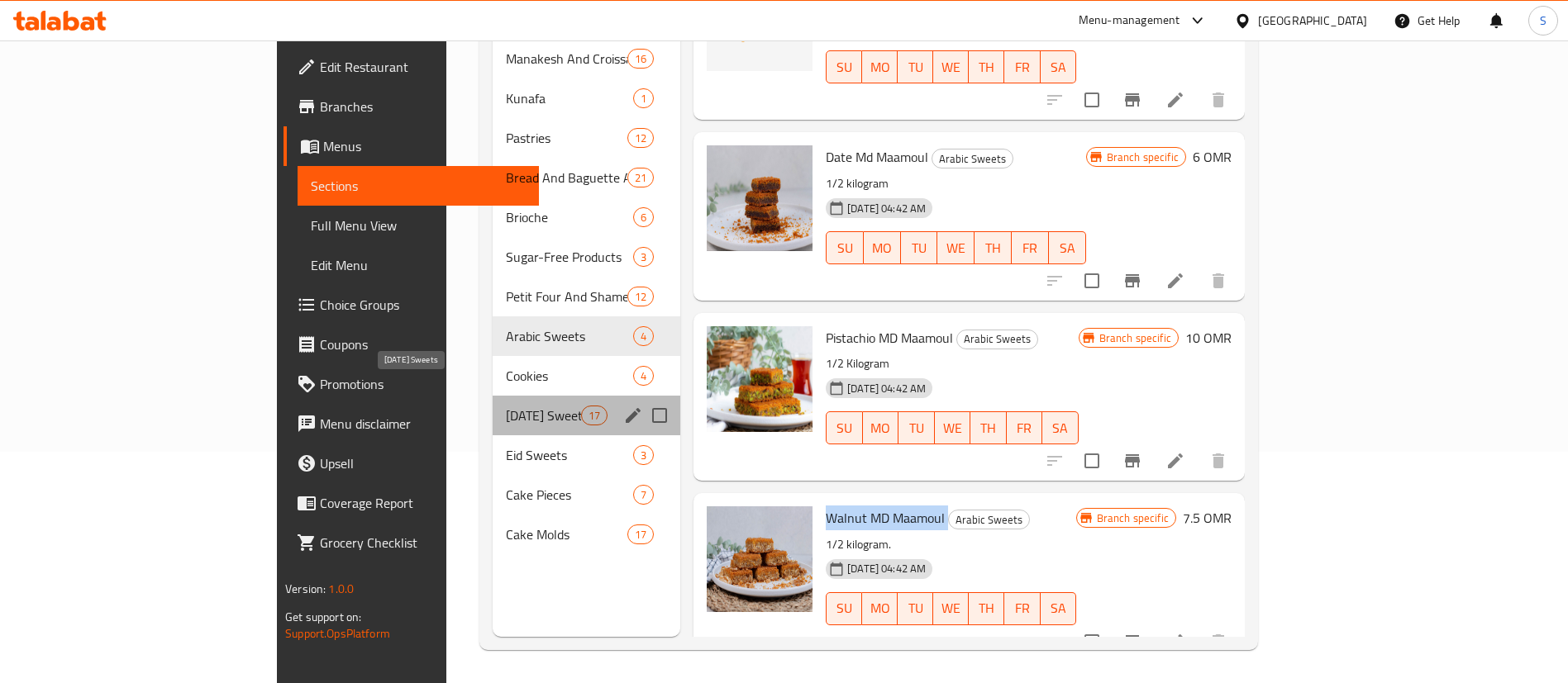
click at [506, 406] on span "Ramadan Sweets" at bounding box center [543, 416] width 75 height 20
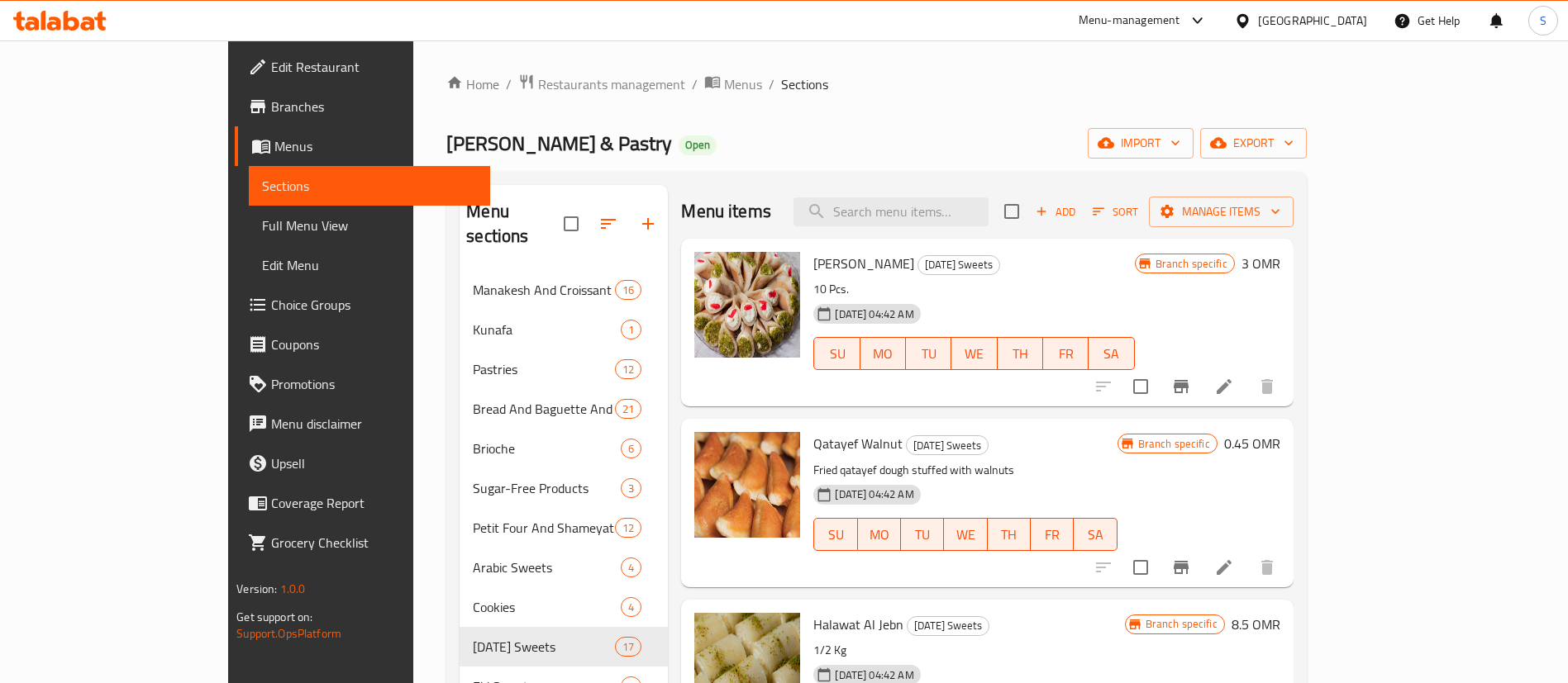
click at [813, 263] on span "Qatayef Asafiri" at bounding box center [864, 264] width 101 height 25
copy h6 "Qatayef Asafiri"
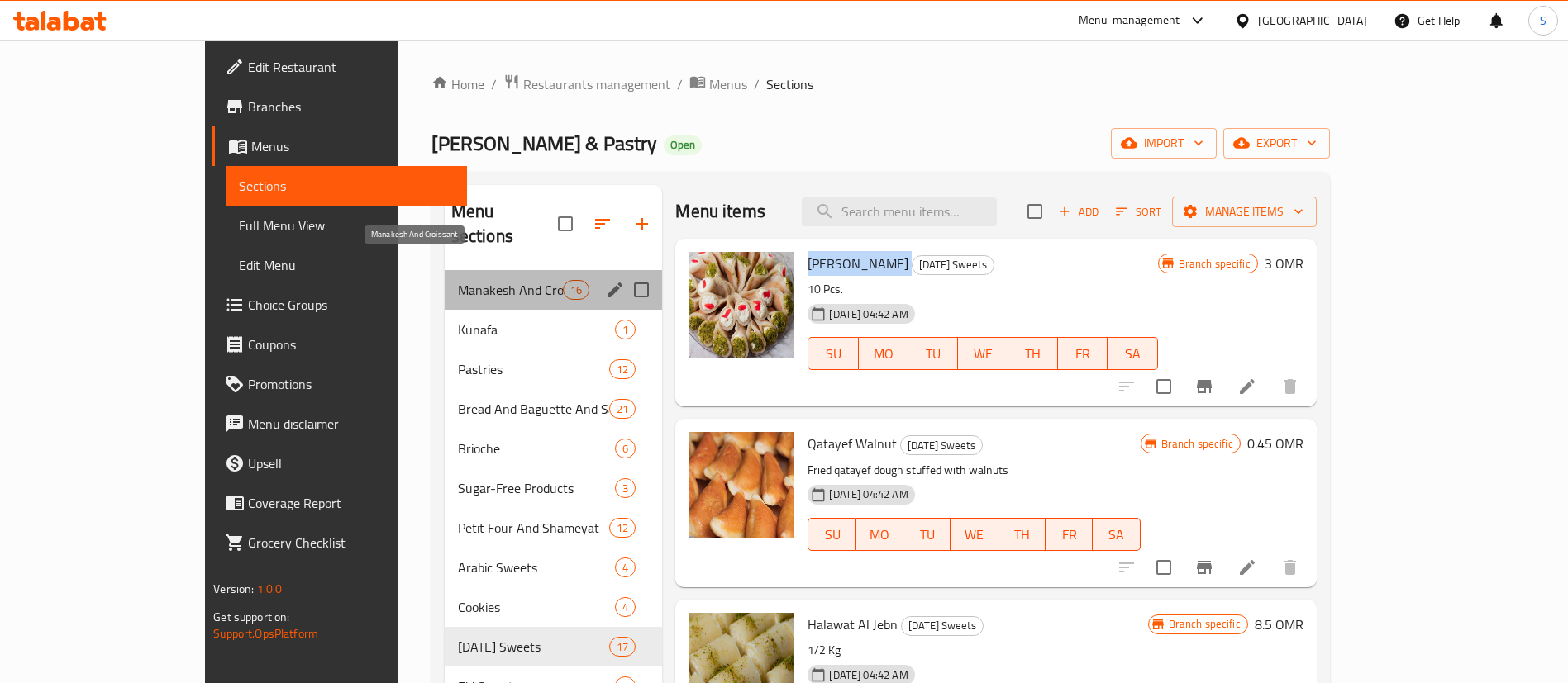
click at [458, 280] on span "Manakesh And Croissant" at bounding box center [511, 290] width 105 height 20
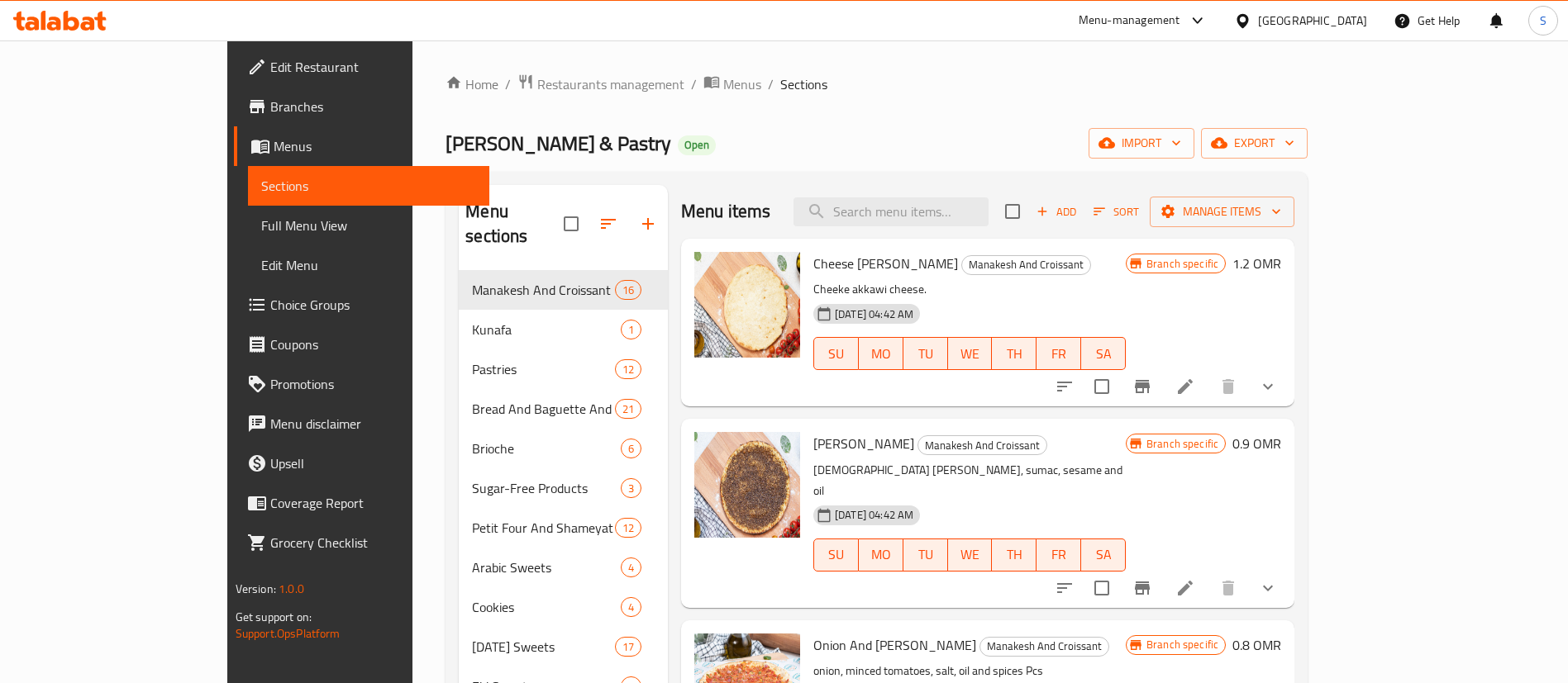
click at [813, 260] on span "Cheese Manakesh Akkawi" at bounding box center [885, 264] width 145 height 25
copy h6 "Cheese Manakesh Akkawi"
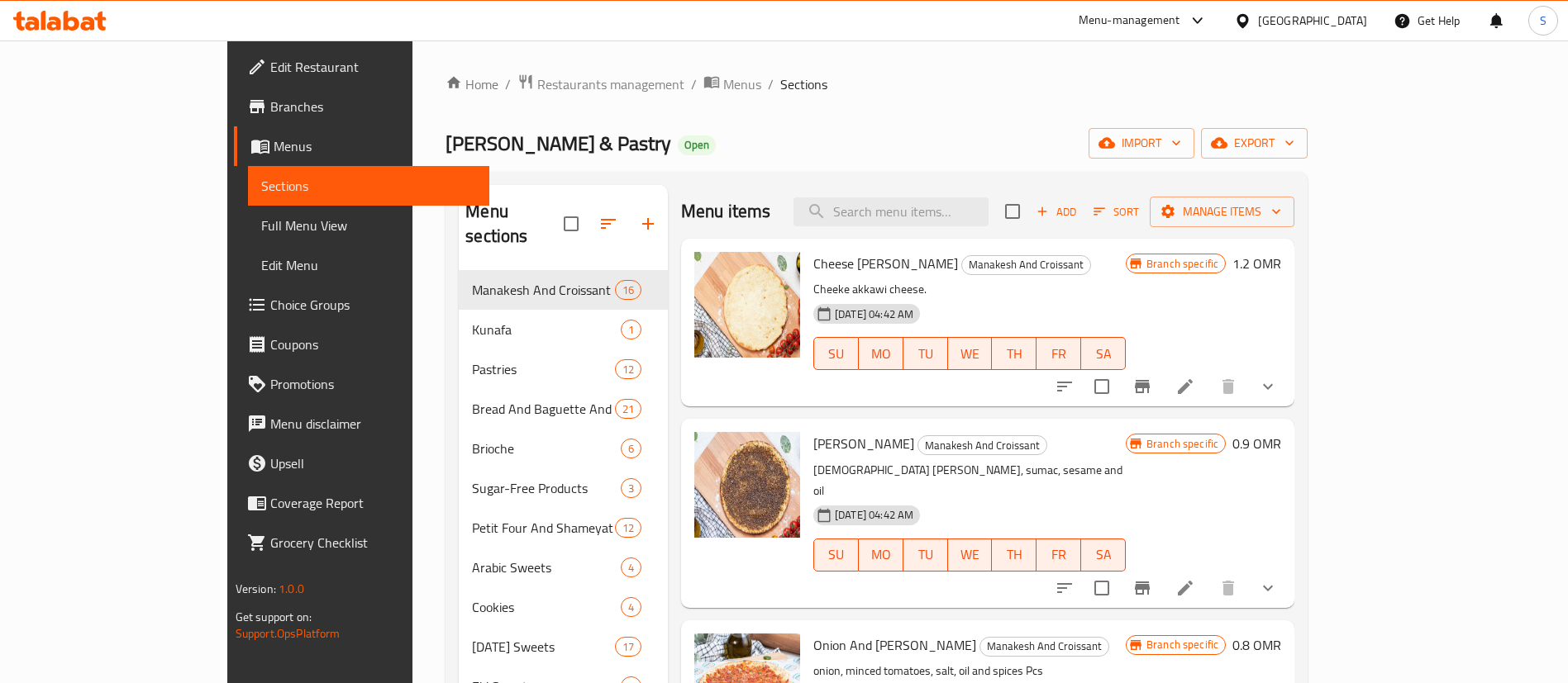
click at [1181, 25] on div "Menu-management" at bounding box center [1129, 21] width 102 height 20
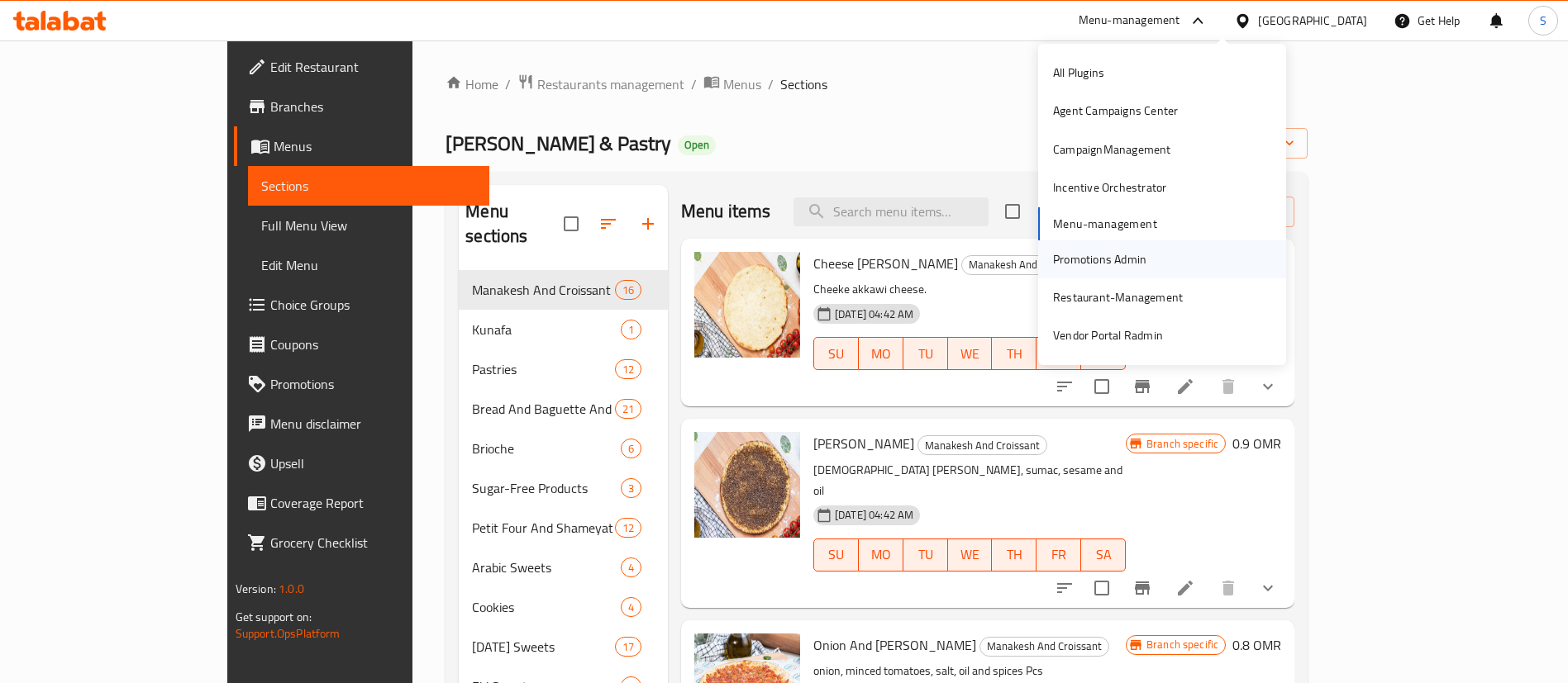
click at [1120, 262] on div "Promotions Admin" at bounding box center [1100, 260] width 94 height 18
